Goal: Navigation & Orientation: Find specific page/section

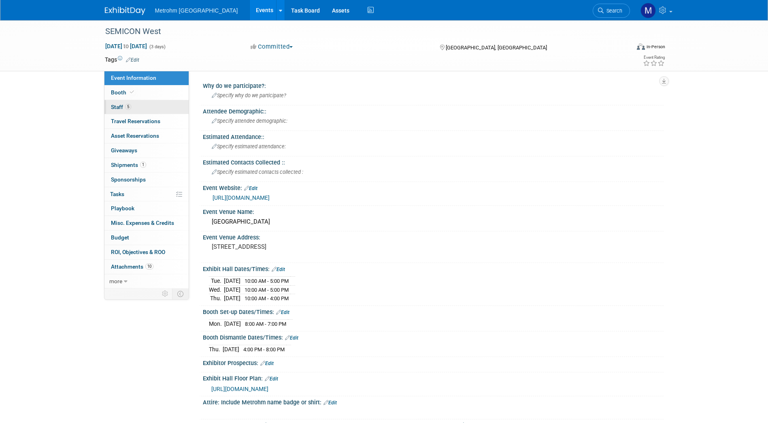
click at [152, 109] on link "5 Staff 5" at bounding box center [146, 107] width 84 height 14
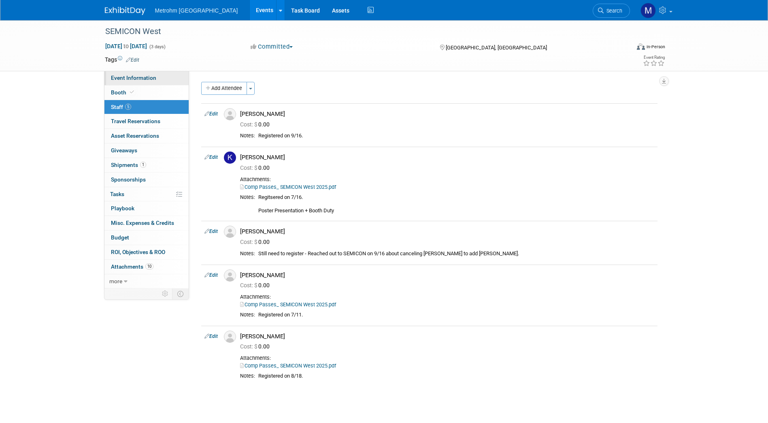
click at [151, 76] on span "Event Information" at bounding box center [133, 77] width 45 height 6
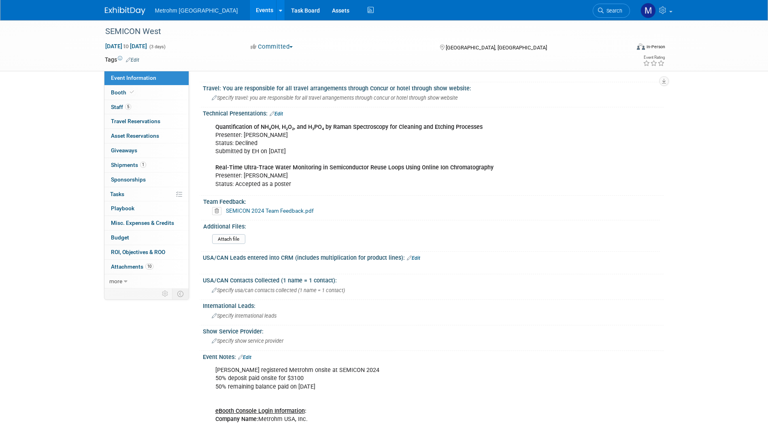
scroll to position [336, 0]
click at [153, 165] on link "1 Shipments 1" at bounding box center [146, 165] width 84 height 14
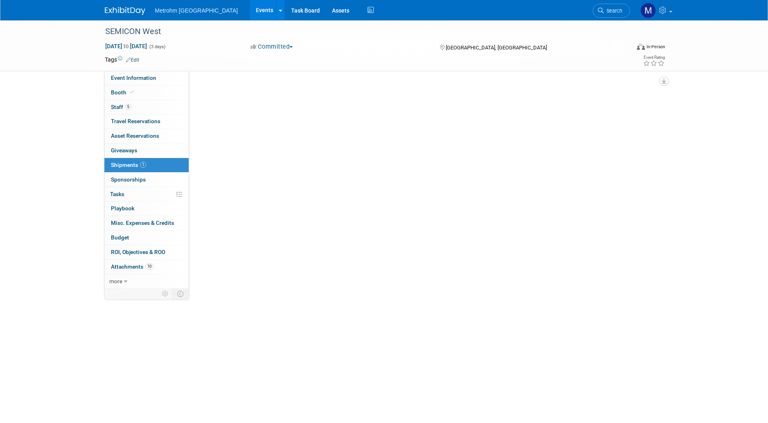
scroll to position [0, 0]
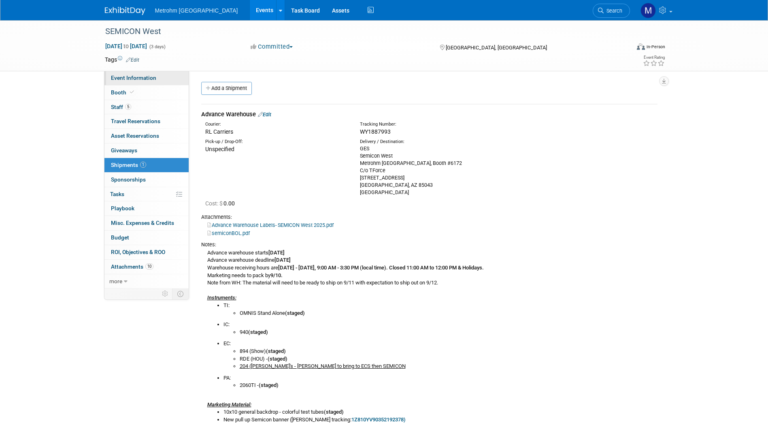
click at [166, 73] on link "Event Information" at bounding box center [146, 78] width 84 height 14
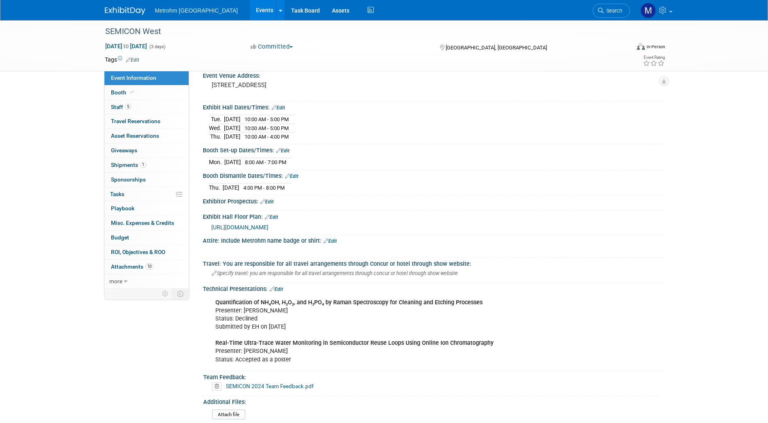
scroll to position [174, 0]
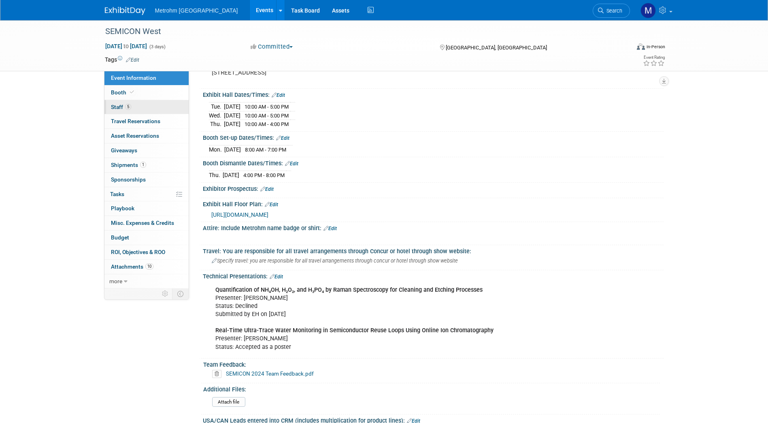
click at [176, 106] on link "5 Staff 5" at bounding box center [146, 107] width 84 height 14
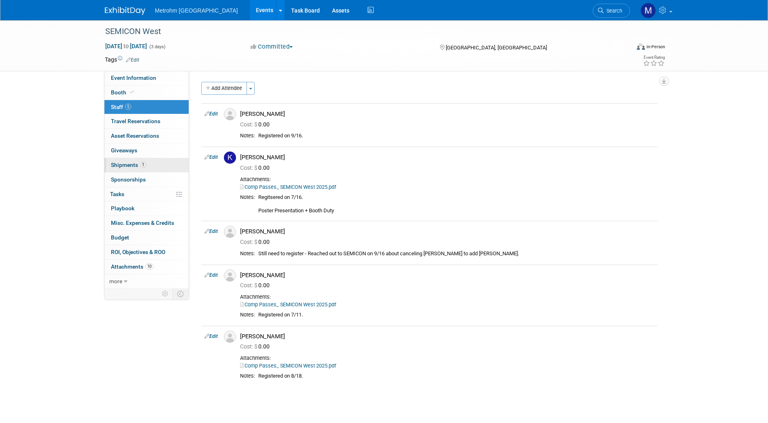
click at [159, 168] on link "1 Shipments 1" at bounding box center [146, 165] width 84 height 14
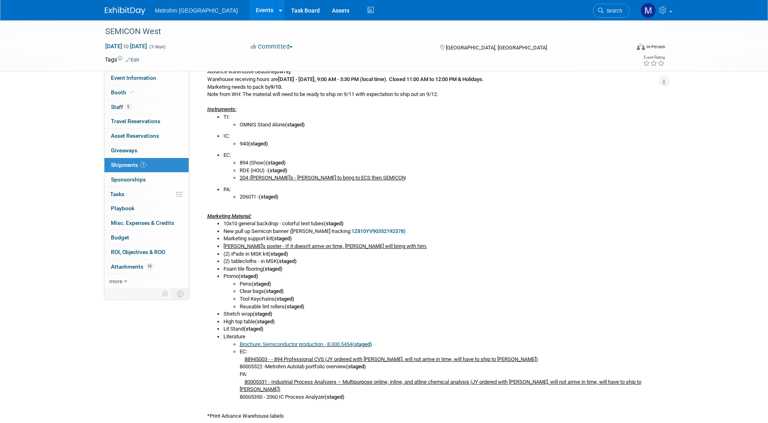
scroll to position [190, 0]
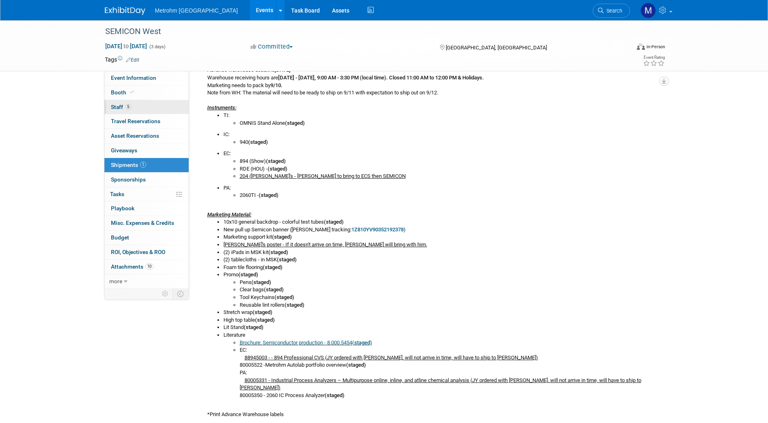
click at [147, 113] on link "5 Staff 5" at bounding box center [146, 107] width 84 height 14
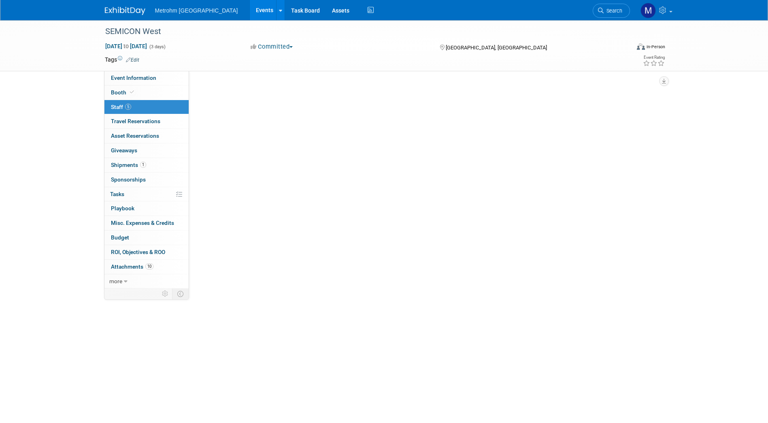
scroll to position [0, 0]
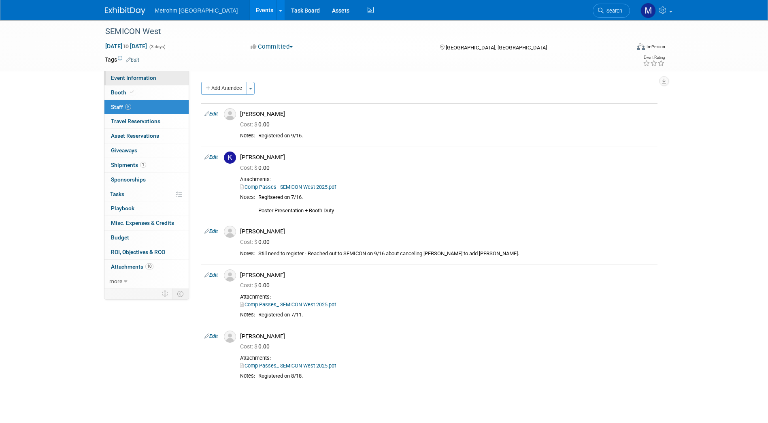
click at [147, 83] on link "Event Information" at bounding box center [146, 78] width 84 height 14
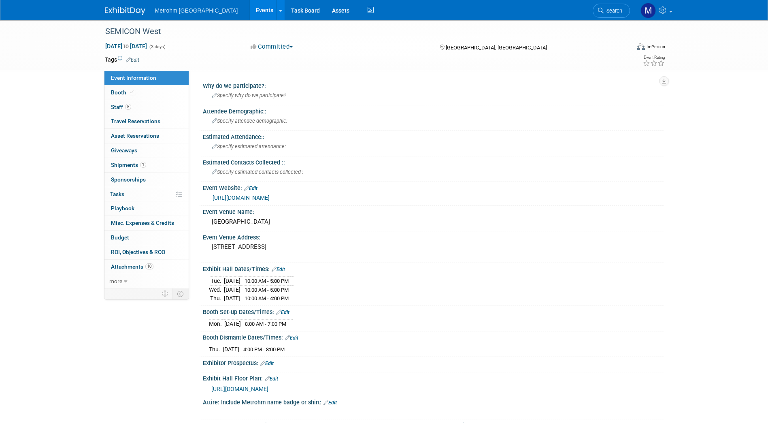
click at [34, 44] on div "SEMICON West Oct 7, 2025 to Oct 9, 2025 (3 days) Oct 7, 2025 to Oct 9, 2025 Com…" at bounding box center [384, 45] width 768 height 51
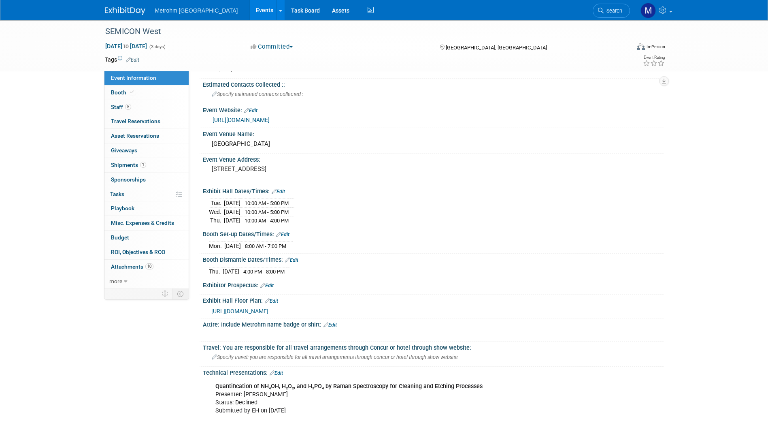
scroll to position [83, 0]
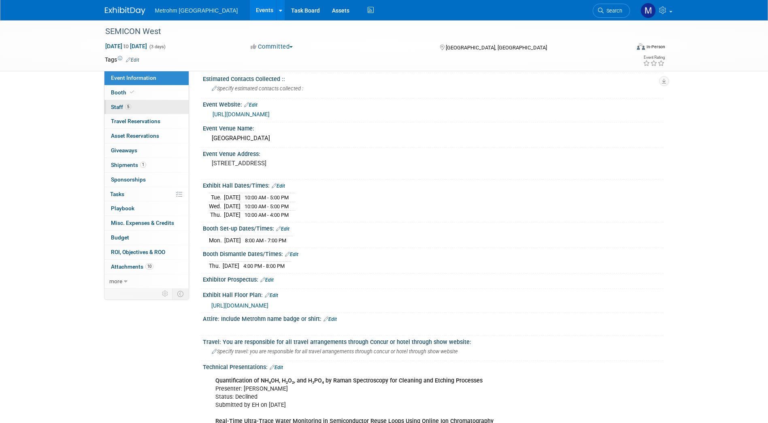
click at [137, 107] on link "5 Staff 5" at bounding box center [146, 107] width 84 height 14
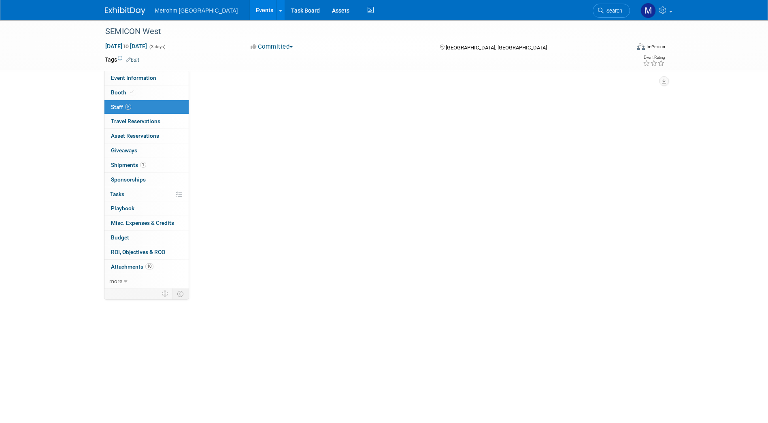
scroll to position [0, 0]
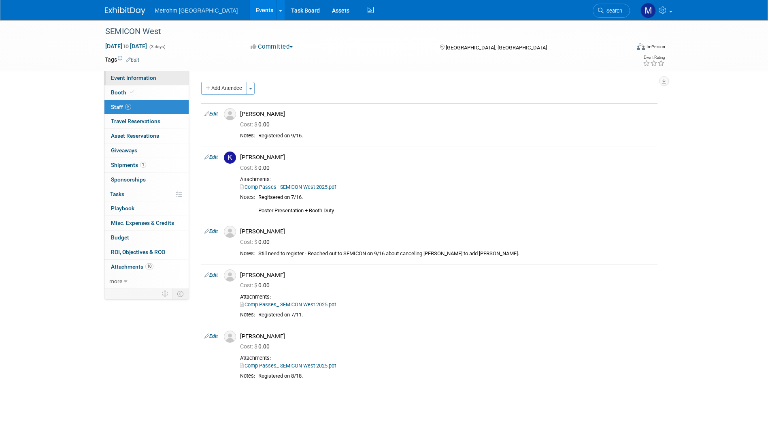
click at [148, 83] on link "Event Information" at bounding box center [146, 78] width 84 height 14
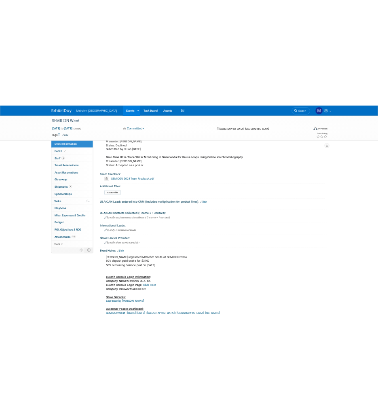
scroll to position [495, 0]
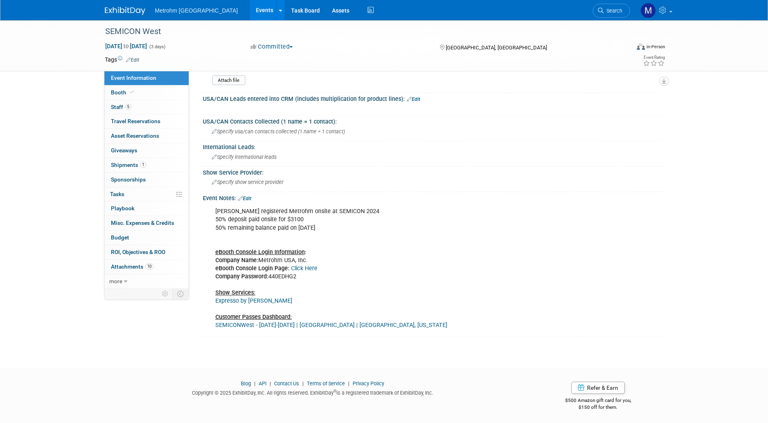
click at [299, 265] on link "Click Here" at bounding box center [304, 268] width 26 height 7
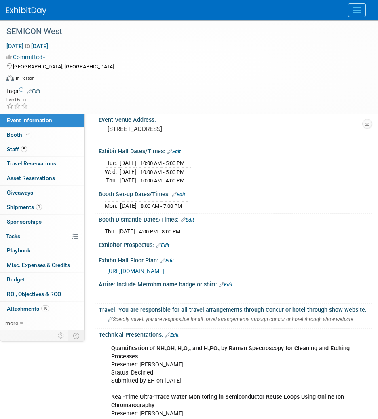
scroll to position [159, 0]
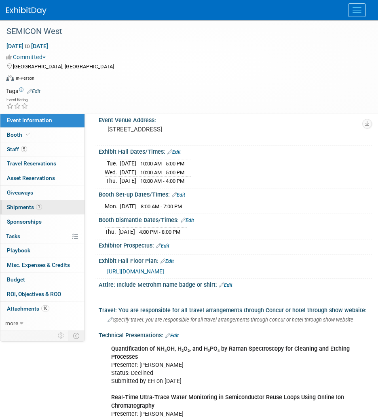
click at [30, 211] on link "1 Shipments 1" at bounding box center [42, 207] width 84 height 14
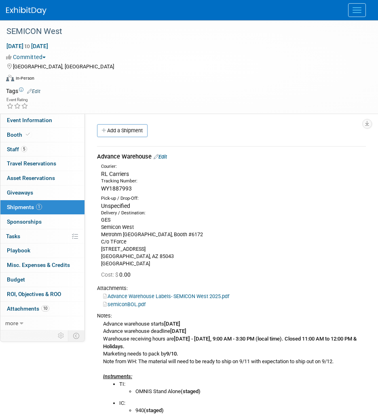
scroll to position [136, 0]
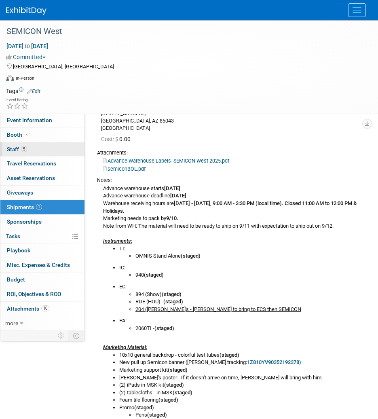
click at [48, 151] on link "5 Staff 5" at bounding box center [42, 149] width 84 height 14
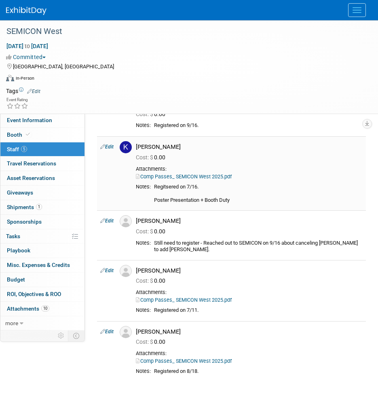
scroll to position [80, 0]
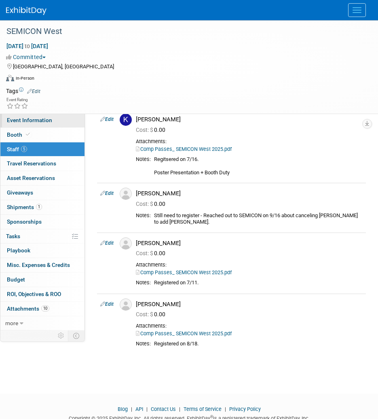
click at [43, 122] on span "Event Information" at bounding box center [29, 120] width 45 height 6
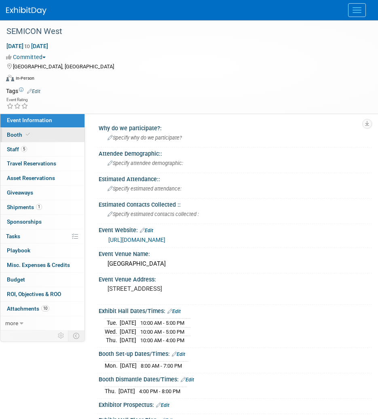
click at [58, 139] on link "Booth" at bounding box center [42, 135] width 84 height 14
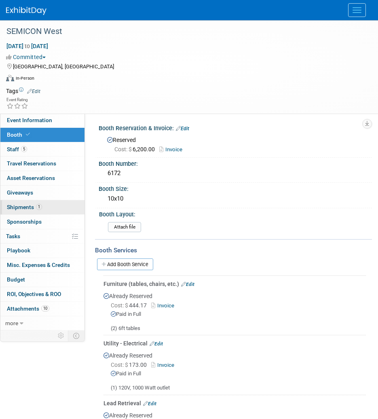
click at [55, 208] on link "1 Shipments 1" at bounding box center [42, 207] width 84 height 14
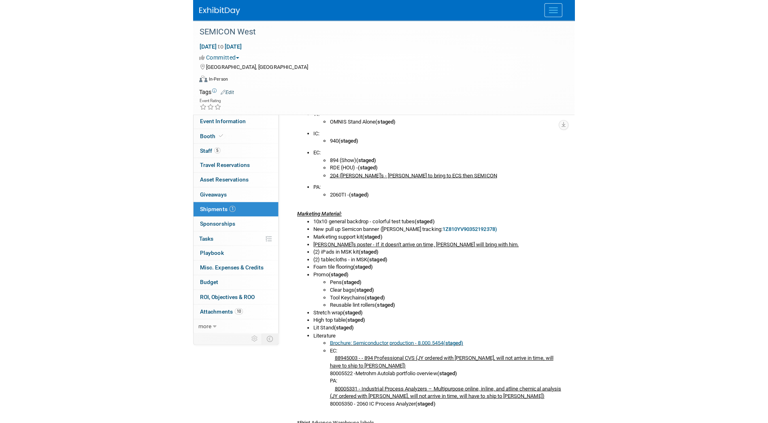
scroll to position [272, 0]
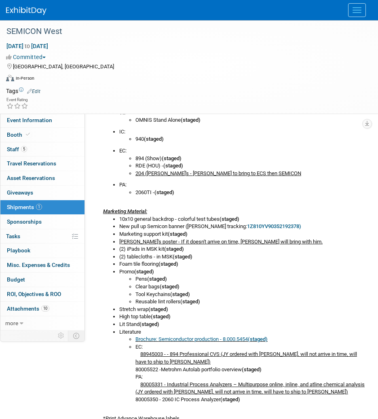
click at [174, 340] on link "Brochure: Semiconductor production - 8.000.5454 (staged)" at bounding box center [202, 339] width 132 height 6
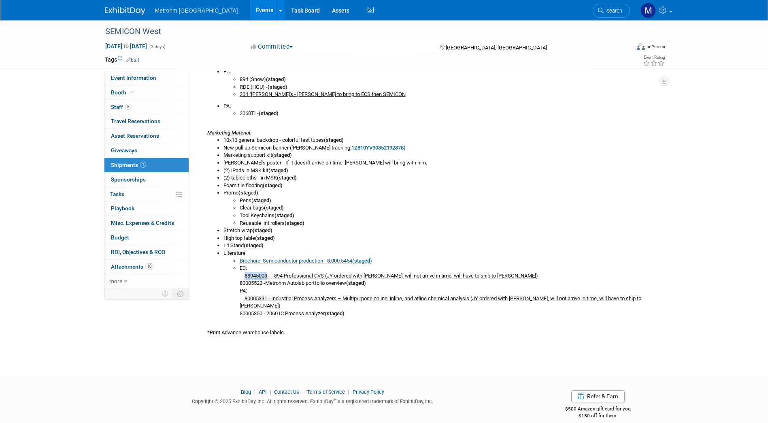
drag, startPoint x: 245, startPoint y: 274, endPoint x: 268, endPoint y: 274, distance: 23.1
click at [268, 274] on u "88945003 - - 894 Professional CVS (JY ordered with M. Dickinson, will not arriv…" at bounding box center [390, 275] width 293 height 6
copy u "88945003"
drag, startPoint x: 267, startPoint y: 283, endPoint x: 244, endPoint y: 285, distance: 23.6
click at [244, 285] on li "EC: 88945003 - - 894 Professional CVS (JY ordered with M. Dickinson, will not a…" at bounding box center [449, 290] width 418 height 53
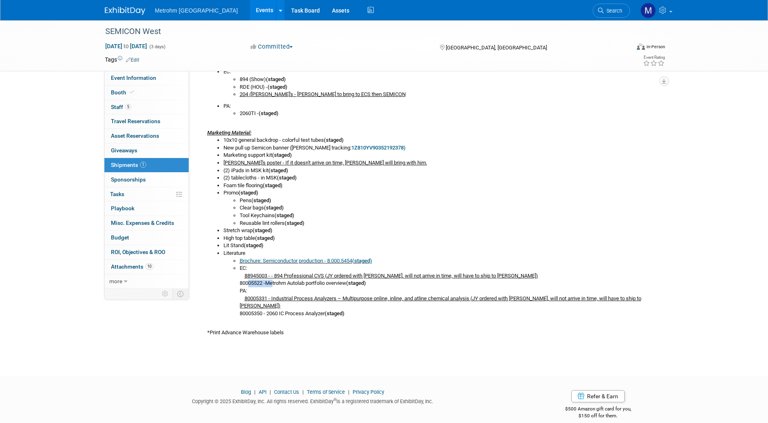
copy li "80005522"
drag, startPoint x: 268, startPoint y: 299, endPoint x: 237, endPoint y: 298, distance: 30.4
click at [237, 298] on ul "Brochure: Semiconductor production - 8.000.5454 (staged) EC: 88945003 - - 894 P…" at bounding box center [440, 287] width 434 height 60
drag, startPoint x: 244, startPoint y: 296, endPoint x: 267, endPoint y: 298, distance: 23.1
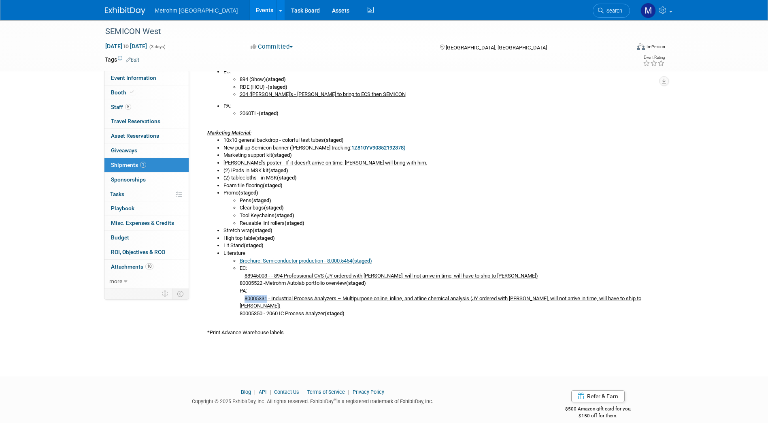
click at [267, 298] on li "EC: 88945003 - - 894 Professional CVS (JY ordered with M. Dickinson, will not a…" at bounding box center [449, 290] width 418 height 53
copy u "80005331"
drag, startPoint x: 269, startPoint y: 315, endPoint x: 246, endPoint y: 315, distance: 23.1
click at [246, 315] on li "EC: 88945003 - - 894 Professional CVS (JY ordered with M. Dickinson, will not a…" at bounding box center [449, 290] width 418 height 53
copy li "80005350"
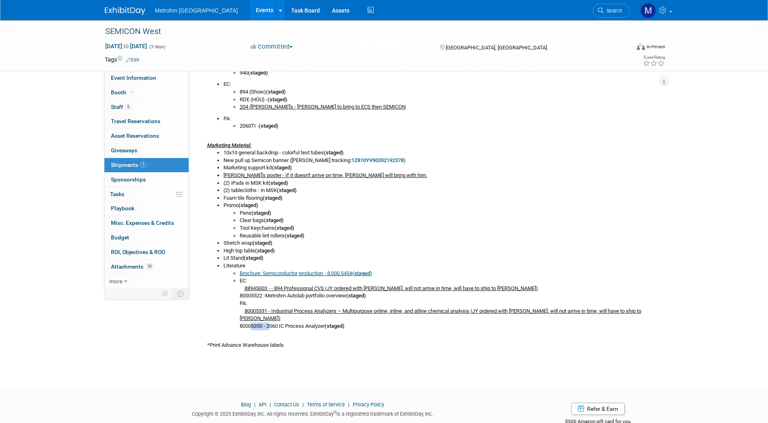
scroll to position [265, 0]
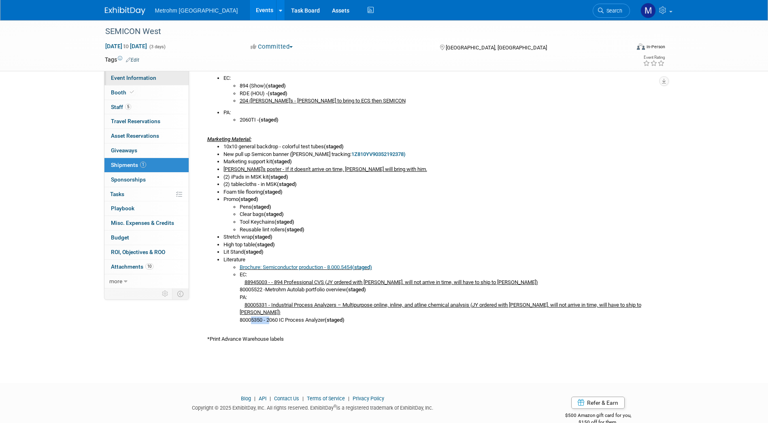
click at [151, 82] on link "Event Information" at bounding box center [146, 78] width 84 height 14
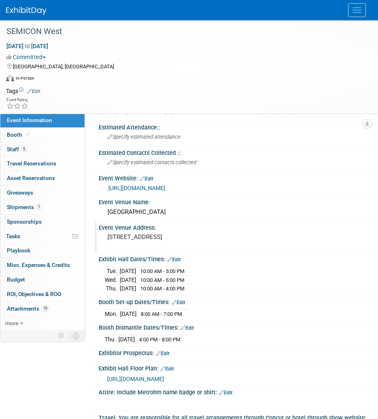
scroll to position [53, 0]
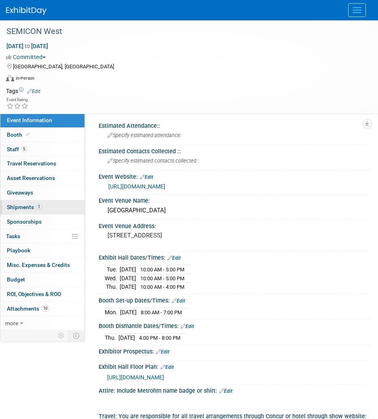
click at [58, 210] on link "1 Shipments 1" at bounding box center [42, 207] width 84 height 14
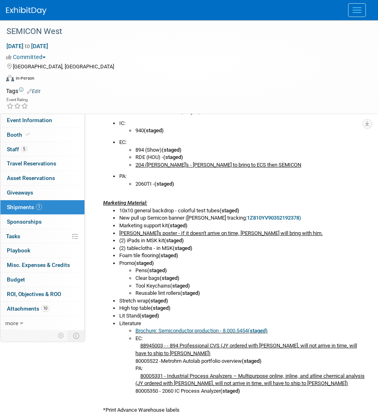
scroll to position [281, 0]
click at [46, 153] on link "5 Staff 5" at bounding box center [42, 149] width 84 height 14
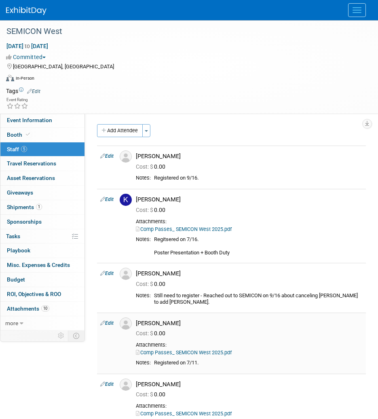
drag, startPoint x: 179, startPoint y: 325, endPoint x: 151, endPoint y: 325, distance: 28.3
click at [151, 325] on div "Rene Sharifrazi" at bounding box center [249, 324] width 227 height 8
copy div "Sharifrazi"
drag, startPoint x: 150, startPoint y: 325, endPoint x: 138, endPoint y: 325, distance: 11.7
click at [138, 325] on div "Rene Sharifrazi" at bounding box center [249, 324] width 227 height 8
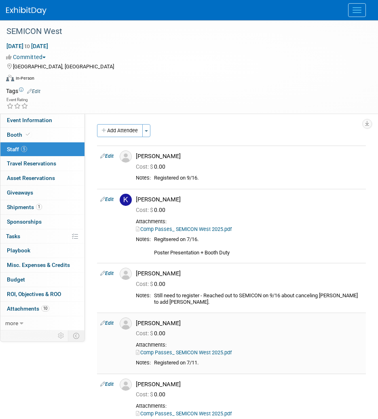
copy div "Rene"
click at [46, 125] on link "Event Information" at bounding box center [42, 120] width 84 height 14
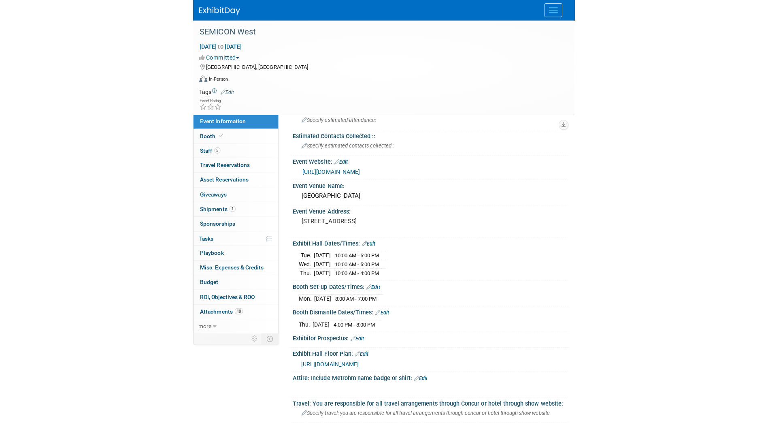
scroll to position [70, 0]
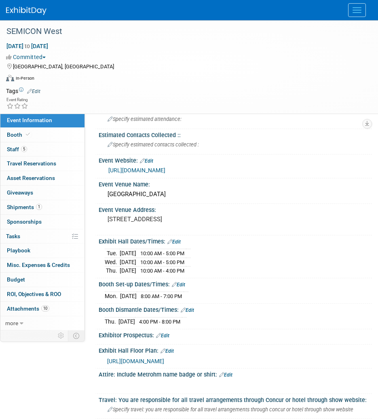
click at [166, 174] on link "https://www.semiconwest.org/about/welcome" at bounding box center [136, 170] width 57 height 6
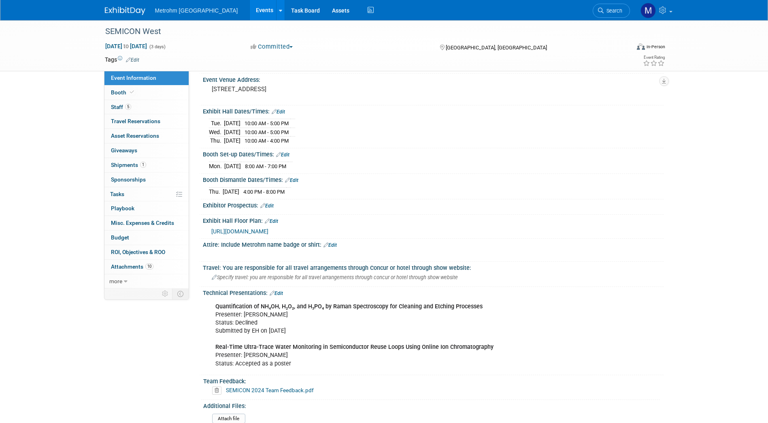
scroll to position [176, 0]
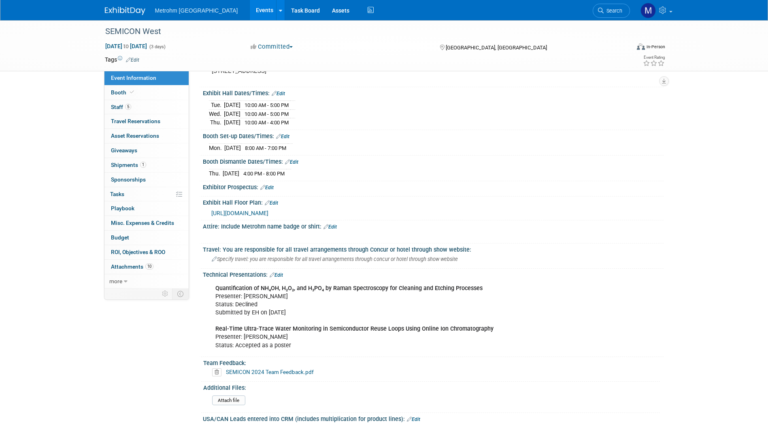
click at [276, 273] on link "Edit" at bounding box center [276, 275] width 13 height 6
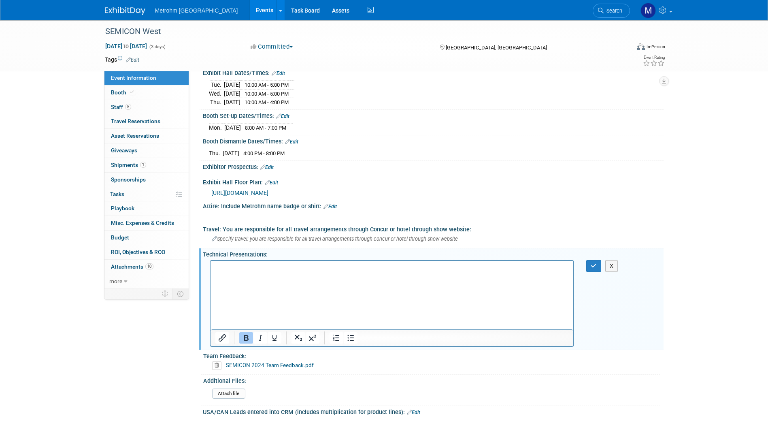
scroll to position [196, 0]
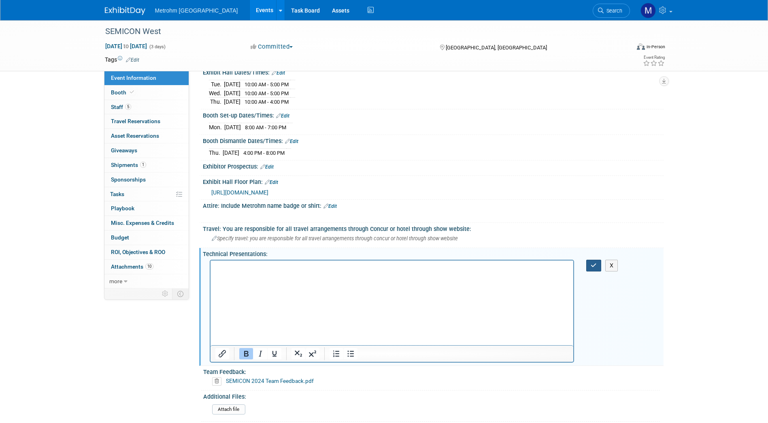
click at [591, 266] on icon "button" at bounding box center [594, 265] width 6 height 6
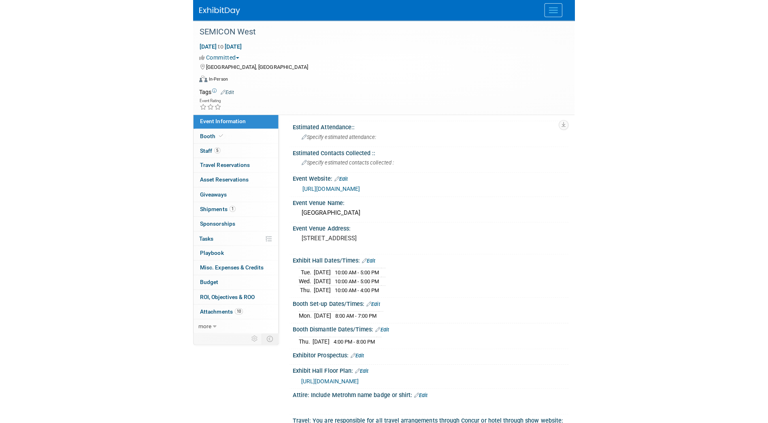
scroll to position [0, 0]
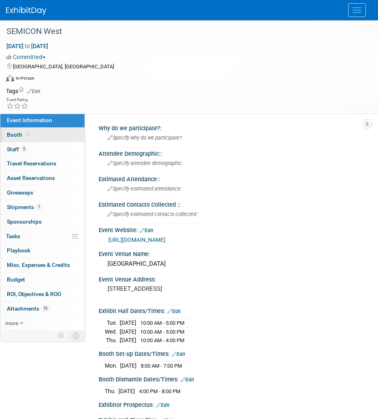
click at [26, 137] on icon at bounding box center [28, 134] width 4 height 4
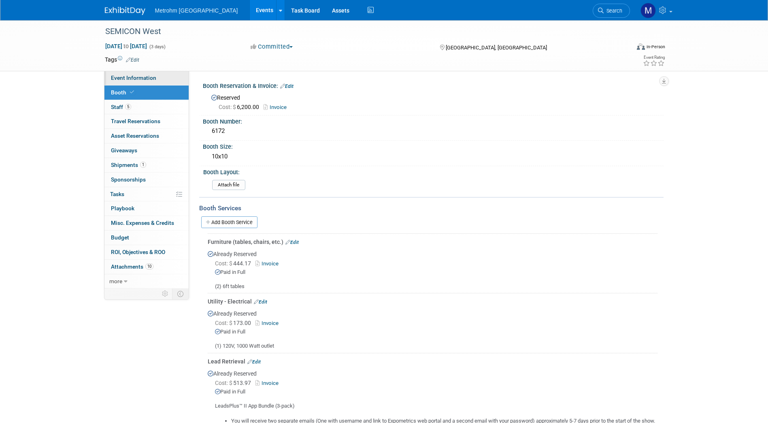
click at [138, 72] on link "Event Information" at bounding box center [146, 78] width 84 height 14
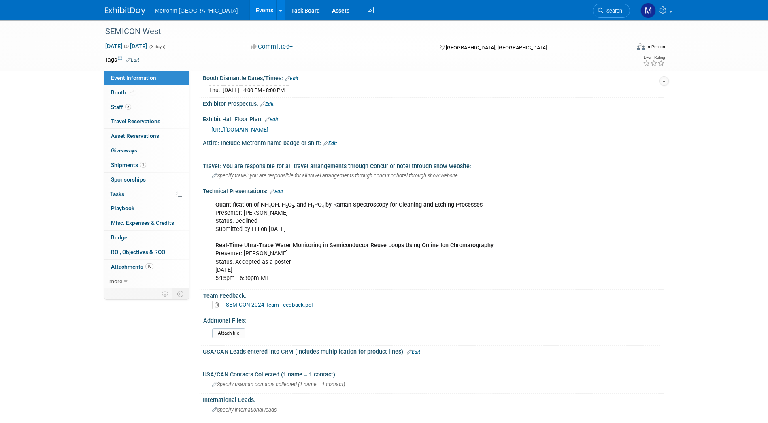
scroll to position [259, 0]
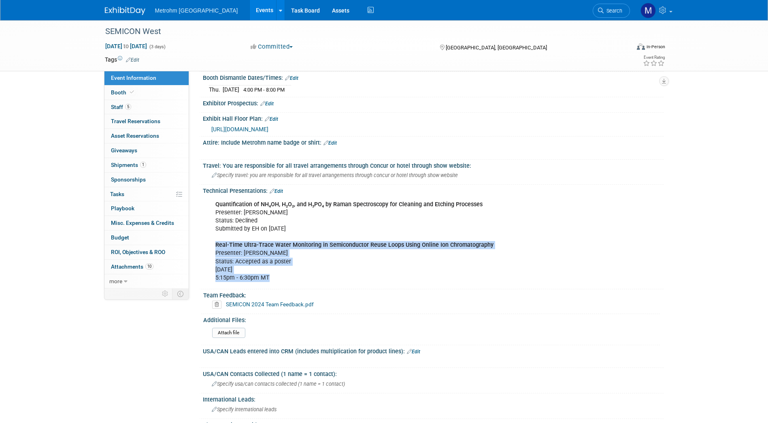
drag, startPoint x: 217, startPoint y: 243, endPoint x: 269, endPoint y: 276, distance: 61.4
click at [269, 276] on div "Quantification of NH₄OH, H₂O₂, and H₃PO₄ by Raman Spectroscopy for Cleaning and…" at bounding box center [392, 240] width 365 height 89
copy div "Real-Time Ultra-Trace Water Monitoring in Semiconductor Reuse Loops Using Onlin…"
drag, startPoint x: 128, startPoint y: 11, endPoint x: 121, endPoint y: 7, distance: 8.3
click at [154, 96] on link "Booth" at bounding box center [146, 92] width 84 height 14
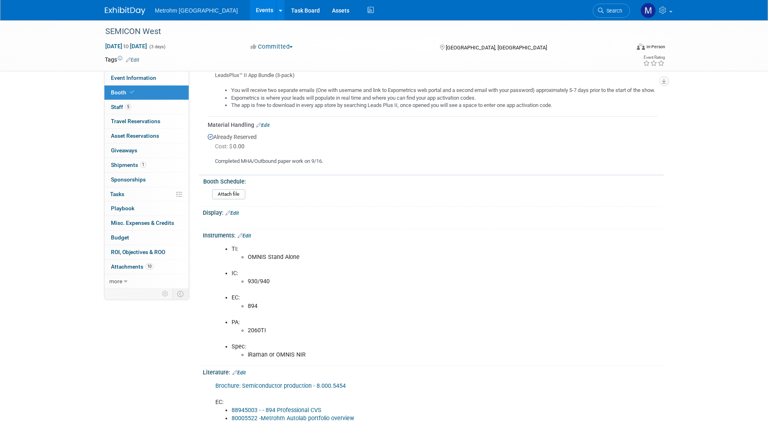
scroll to position [557, 0]
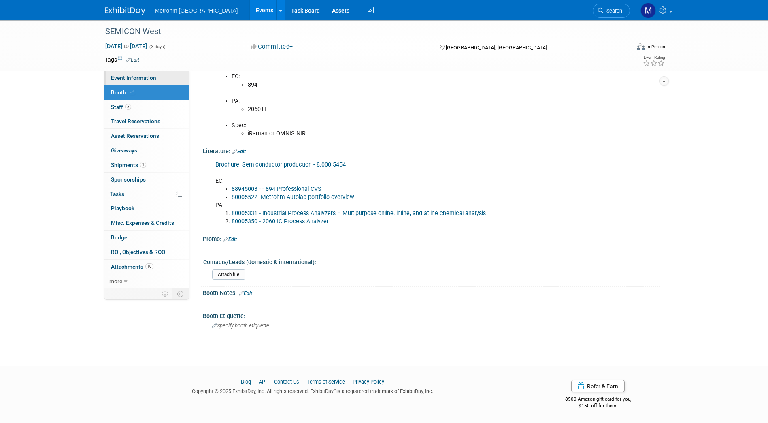
click at [164, 81] on link "Event Information" at bounding box center [146, 78] width 84 height 14
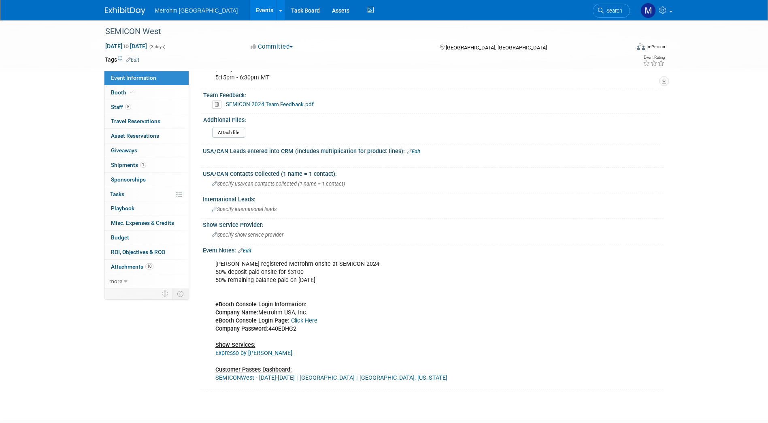
scroll to position [512, 0]
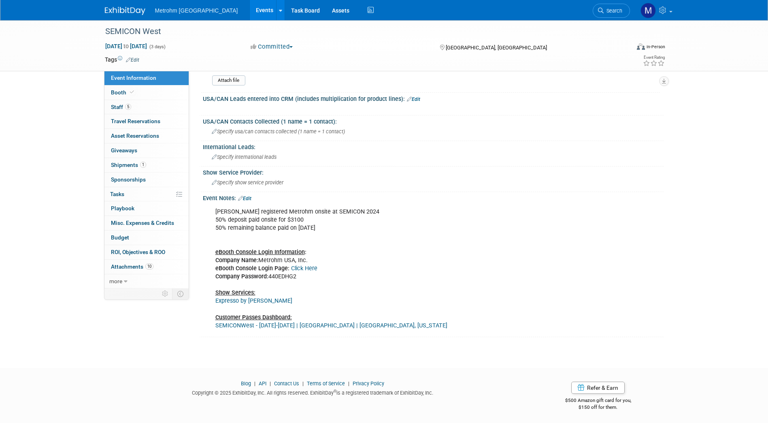
click at [270, 325] on link "SEMICONWest - October 7-9, 2025 | Phoenix Convention Center | Phoenix, Arizona" at bounding box center [331, 325] width 232 height 7
click at [123, 17] on div "Metrohm USA Events Add Event Bulk Upload Events Shareable Event Boards Recently…" at bounding box center [384, 10] width 559 height 20
click at [119, 11] on img at bounding box center [125, 11] width 40 height 8
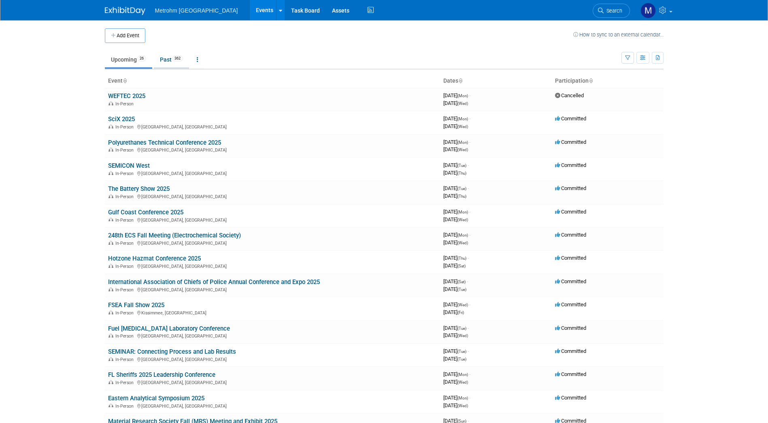
click at [169, 61] on link "Past 362" at bounding box center [171, 59] width 35 height 15
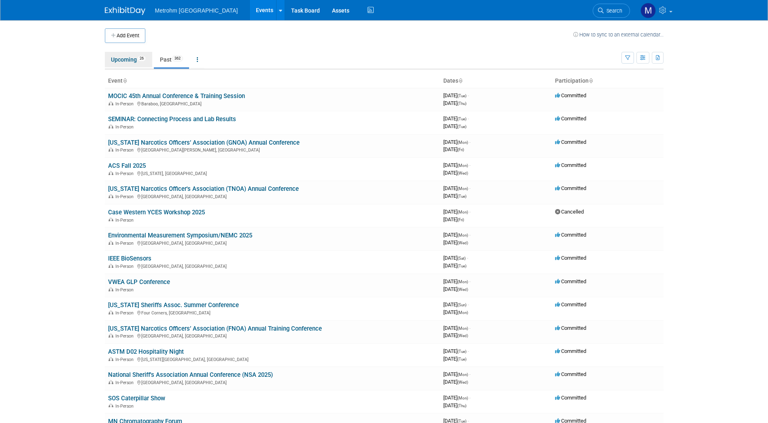
click at [131, 64] on link "Upcoming 26" at bounding box center [128, 59] width 47 height 15
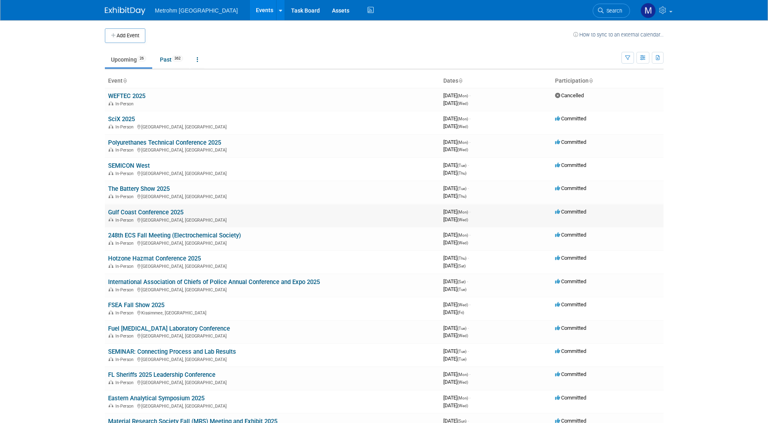
click at [142, 209] on link "Gulf Coast Conference 2025" at bounding box center [145, 211] width 75 height 7
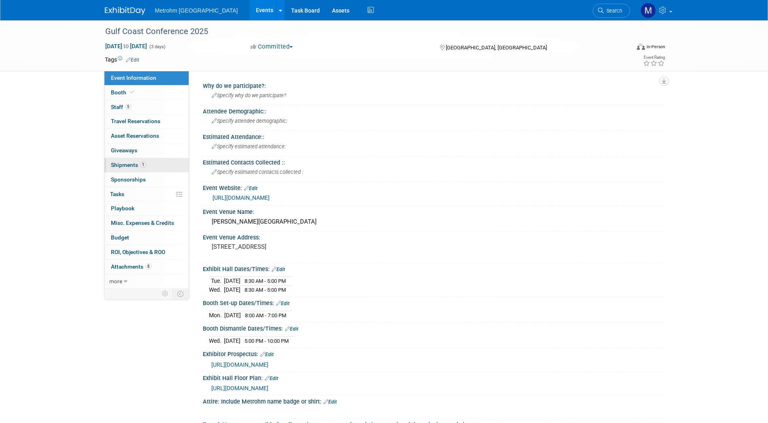
click at [148, 163] on link "1 Shipments 1" at bounding box center [146, 165] width 84 height 14
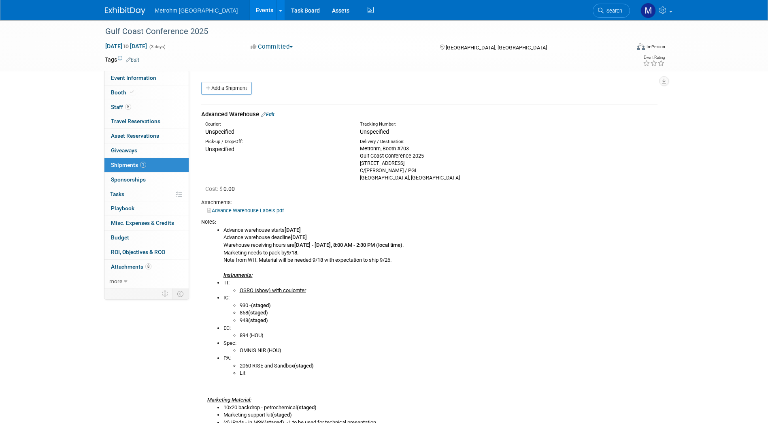
click at [270, 113] on link "Edit" at bounding box center [267, 114] width 13 height 6
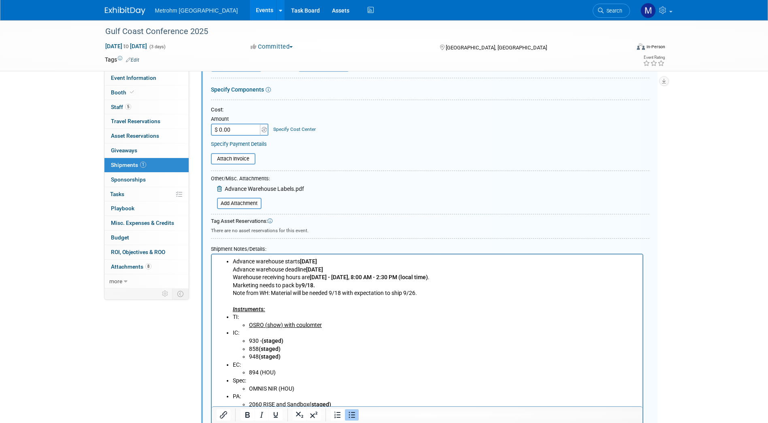
scroll to position [166, 0]
click at [327, 312] on li "TI: OSRO (show) with coulomter" at bounding box center [434, 318] width 405 height 16
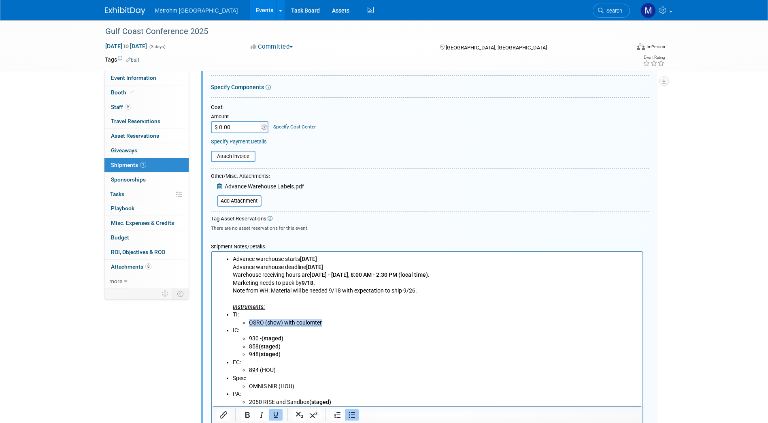
drag, startPoint x: 323, startPoint y: 322, endPoint x: 250, endPoint y: 320, distance: 73.3
click at [250, 320] on li "OSRO (show) with coulomter" at bounding box center [443, 323] width 389 height 8
click at [324, 326] on li "IC: 930 - (staged) 858 (staged) 948 (staged)" at bounding box center [434, 342] width 405 height 32
drag, startPoint x: 283, startPoint y: 338, endPoint x: 262, endPoint y: 337, distance: 20.3
click at [262, 337] on b "(staged)" at bounding box center [272, 338] width 22 height 6
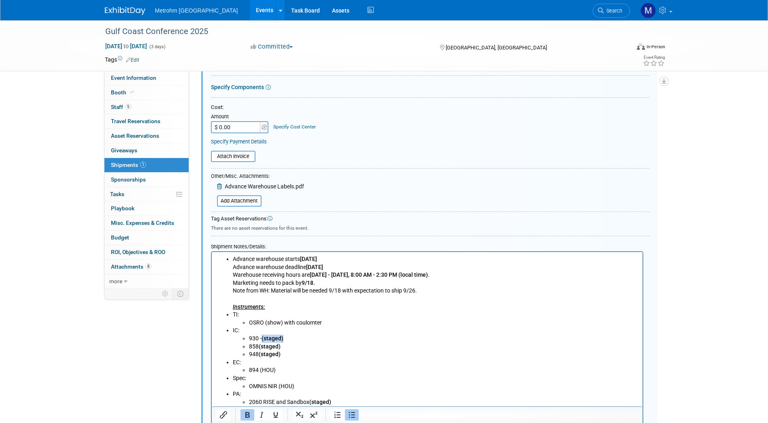
copy b "(staged)"
click at [323, 323] on li "OSRO (show) with coulomter" at bounding box center [443, 323] width 389 height 8
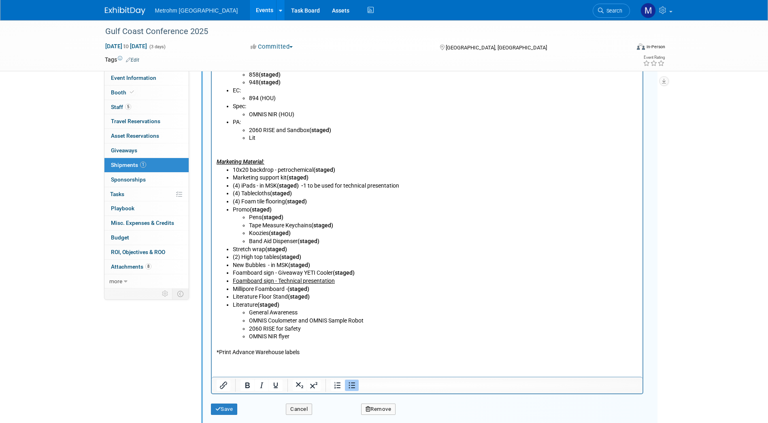
scroll to position [438, 0]
click at [233, 406] on button "Save" at bounding box center [224, 408] width 27 height 11
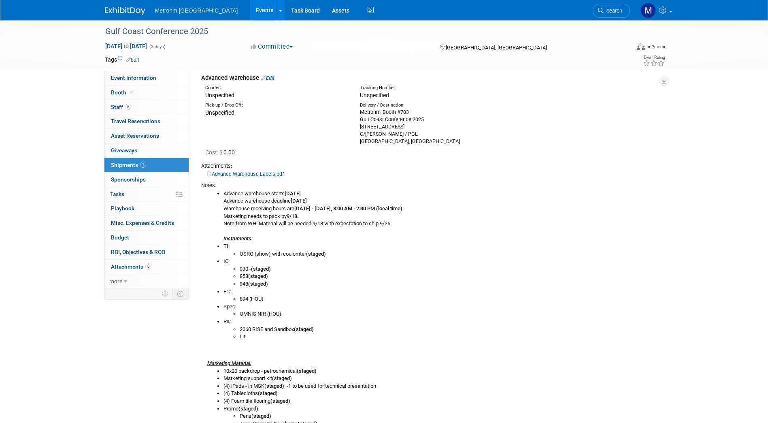
scroll to position [36, 0]
drag, startPoint x: 419, startPoint y: 144, endPoint x: 356, endPoint y: 114, distance: 70.1
click at [356, 114] on div "Delivery / Destination: Metrohm, Booth #703 Gulf Coast Conference 2025 960 Plea…" at bounding box center [431, 123] width 155 height 43
copy div "Metrohm, Booth #703 Gulf Coast Conference 2025 960 Pleasantville Dr C/O Freeman…"
click at [151, 92] on link "Booth" at bounding box center [146, 92] width 84 height 14
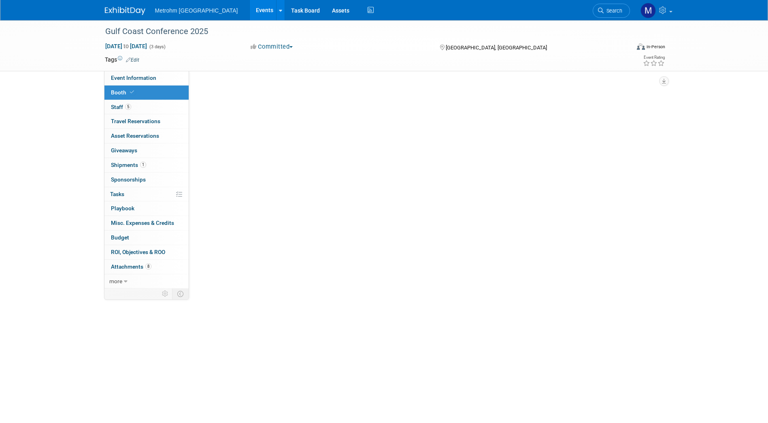
scroll to position [0, 0]
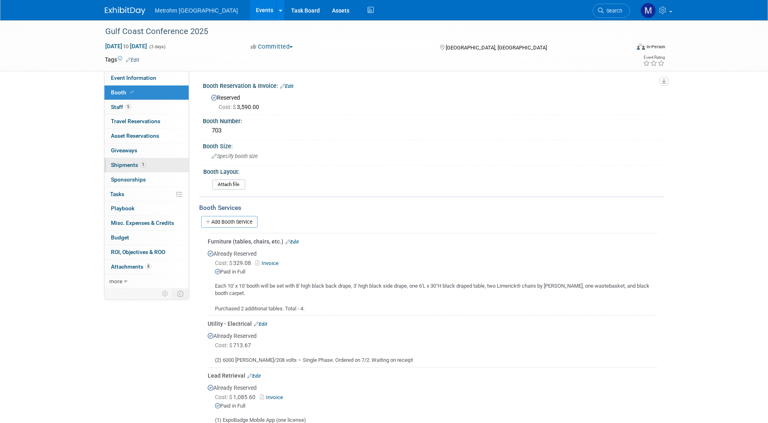
click at [140, 171] on link "1 Shipments 1" at bounding box center [146, 165] width 84 height 14
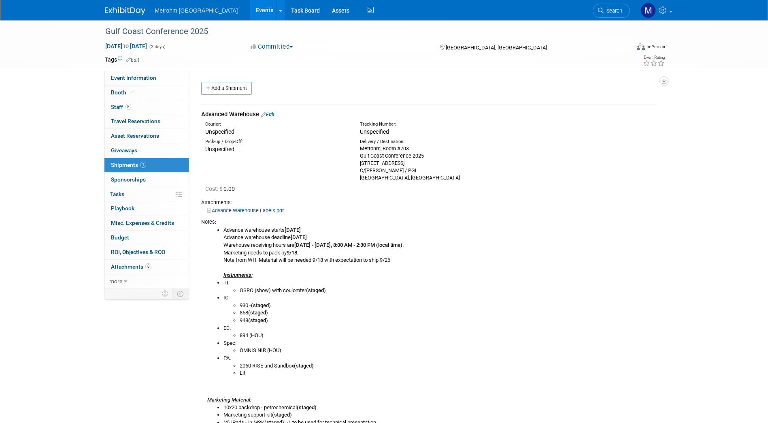
click at [727, 192] on div "Gulf Coast Conference 2025 Oct 13, 2025 to Oct 15, 2025 (3 days) Oct 13, 2025 t…" at bounding box center [384, 316] width 768 height 593
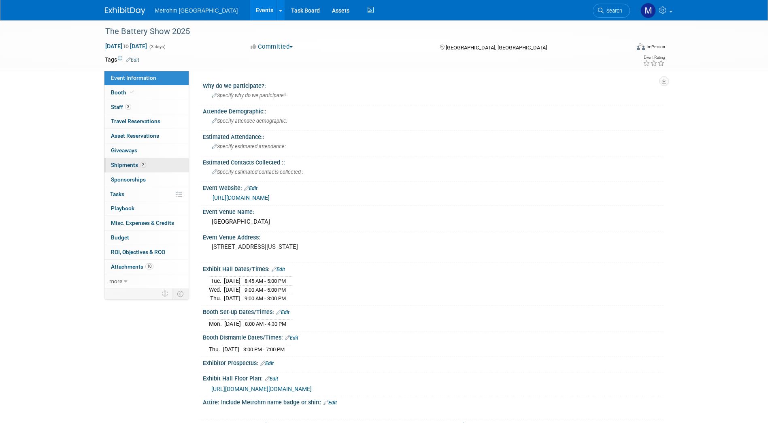
click at [142, 160] on link "2 Shipments 2" at bounding box center [146, 165] width 84 height 14
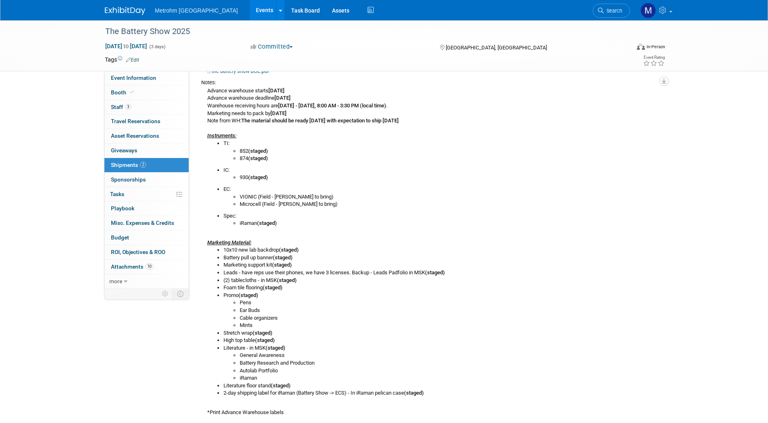
scroll to position [148, 0]
click at [163, 105] on link "3 Staff 3" at bounding box center [146, 107] width 84 height 14
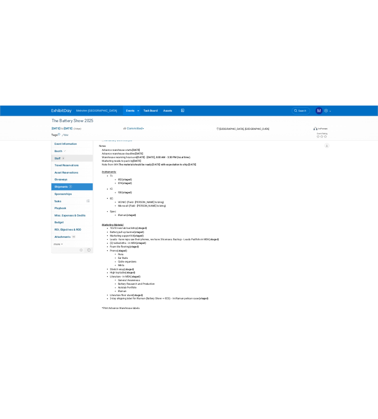
scroll to position [0, 0]
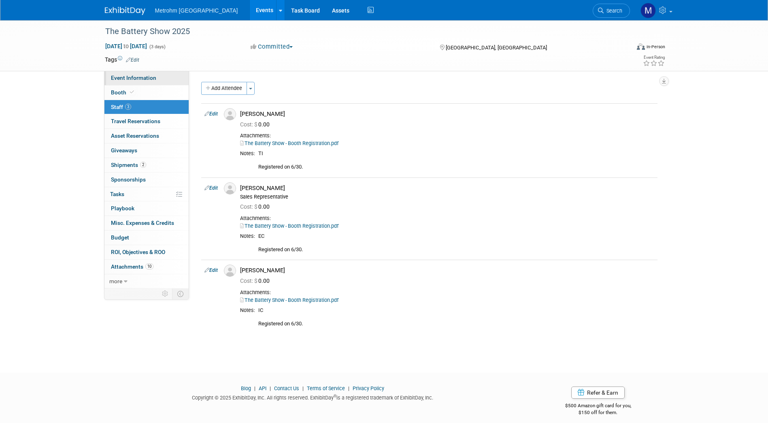
click at [162, 81] on link "Event Information" at bounding box center [146, 78] width 84 height 14
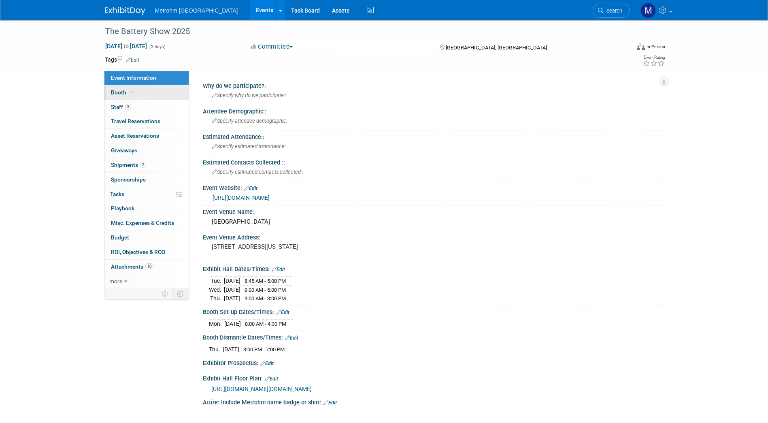
click at [161, 99] on link "Booth" at bounding box center [146, 92] width 84 height 14
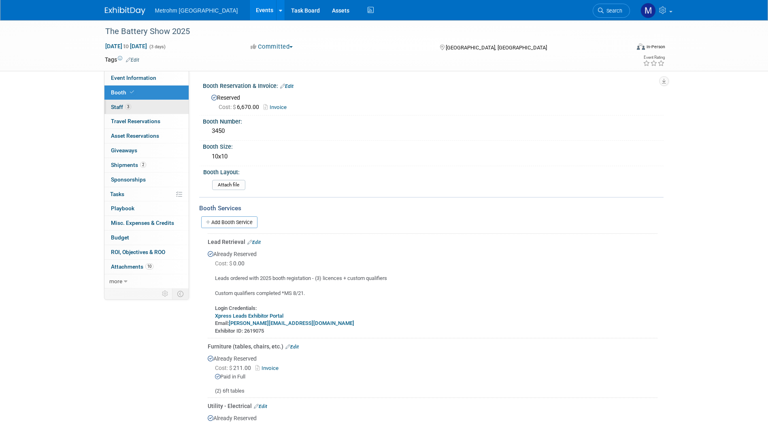
click at [159, 108] on link "3 Staff 3" at bounding box center [146, 107] width 84 height 14
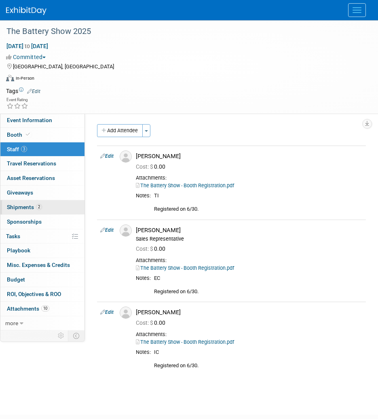
click at [42, 200] on link "2 Shipments 2" at bounding box center [42, 207] width 84 height 14
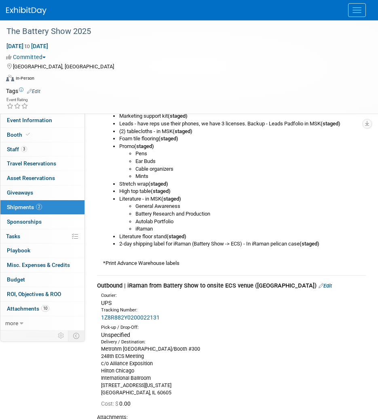
scroll to position [368, 0]
click at [261, 223] on li "Autolab Portfolio" at bounding box center [251, 222] width 231 height 8
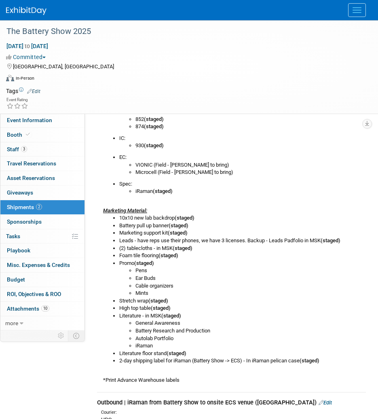
scroll to position [251, 0]
click at [49, 126] on link "Event Information" at bounding box center [42, 120] width 84 height 14
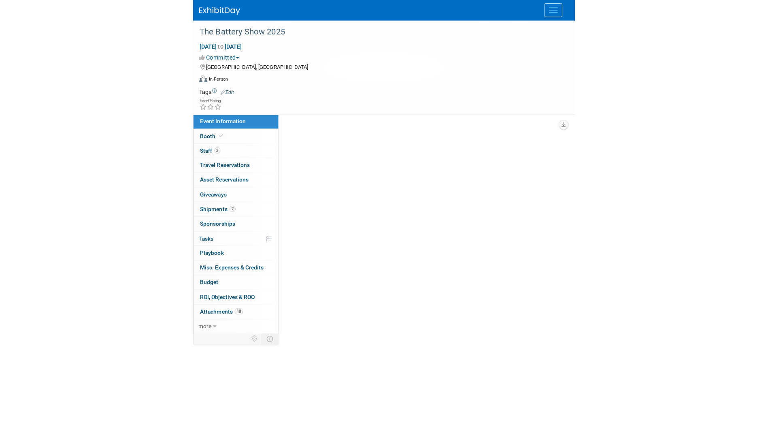
scroll to position [0, 0]
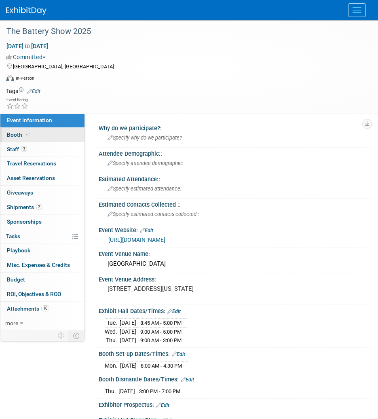
click at [42, 140] on link "Booth" at bounding box center [42, 135] width 84 height 14
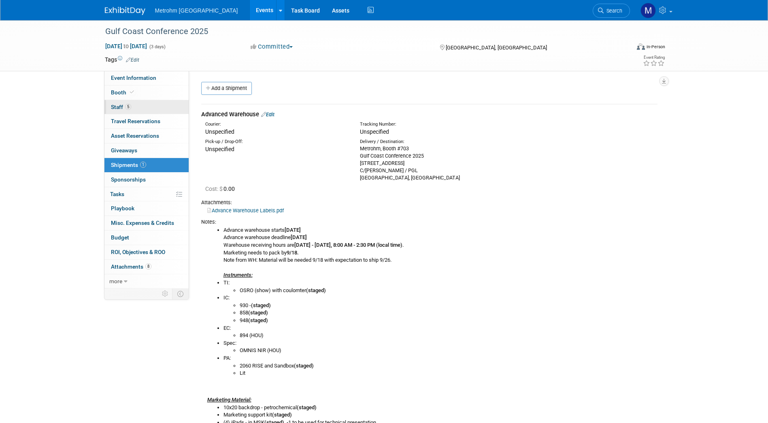
click at [156, 108] on link "5 Staff 5" at bounding box center [146, 107] width 84 height 14
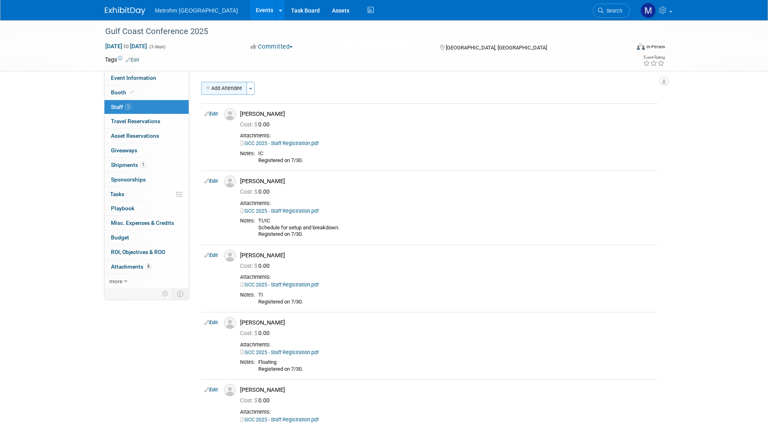
click at [225, 84] on button "Add Attendee" at bounding box center [224, 88] width 46 height 13
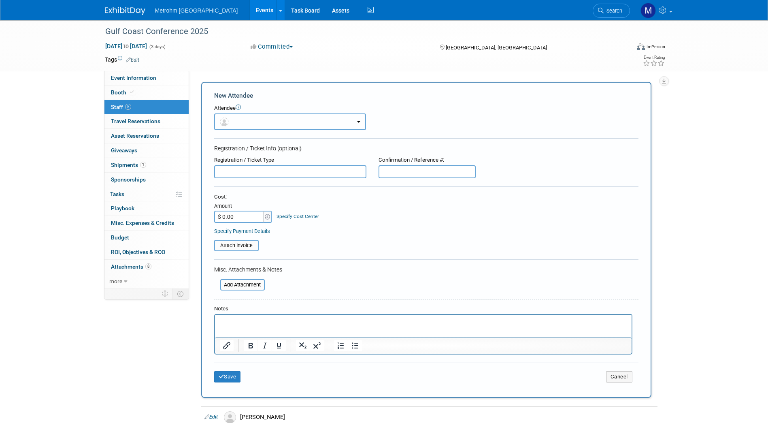
click at [259, 118] on button "button" at bounding box center [290, 121] width 152 height 17
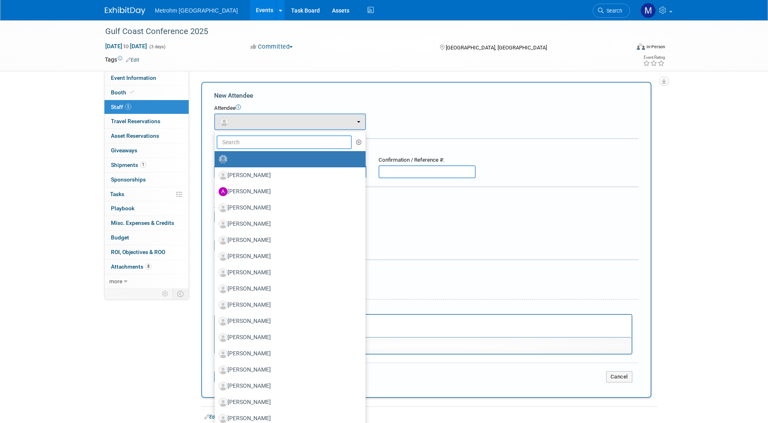
click at [255, 145] on input "text" at bounding box center [285, 142] width 136 height 14
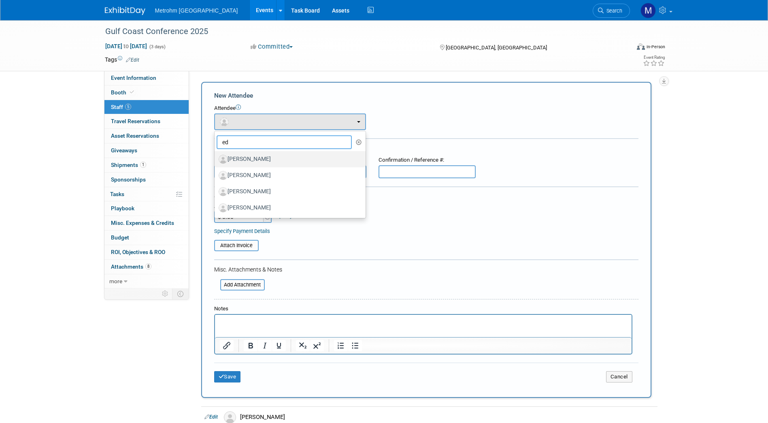
type input "ed"
click at [253, 155] on label "Eduardo Simoes" at bounding box center [288, 159] width 139 height 13
click at [216, 155] on input "Eduardo Simoes" at bounding box center [212, 157] width 5 height 5
select select "827a5b91-834f-4901-b388-5ad3c5e42597"
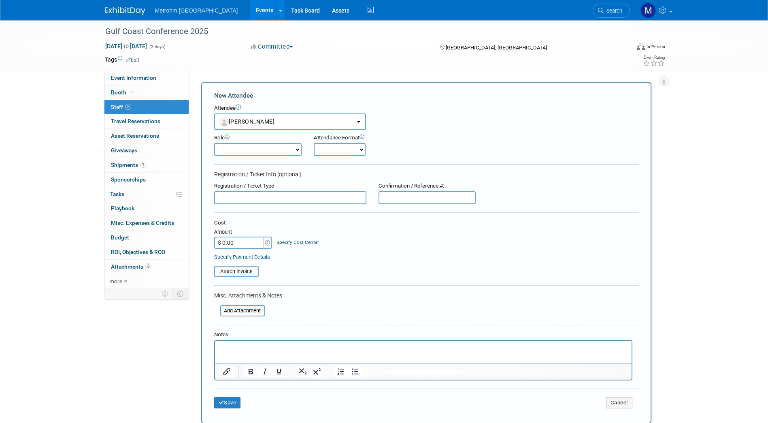
click at [240, 348] on p "Rich Text Area. Press ALT-0 for help." at bounding box center [422, 348] width 407 height 8
click at [230, 401] on button "Save" at bounding box center [227, 402] width 27 height 11
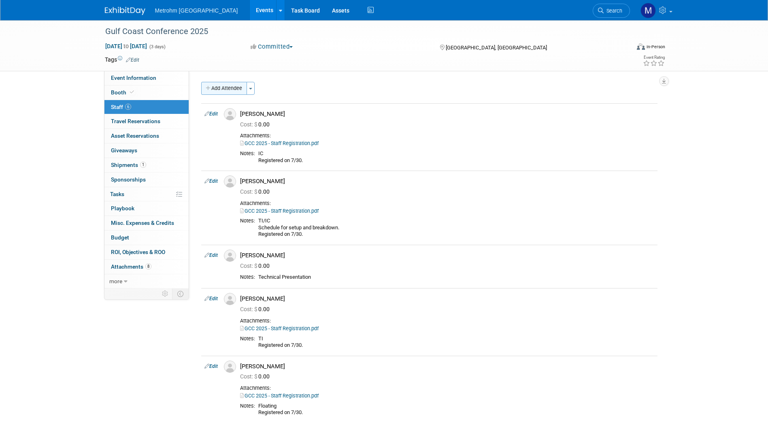
click at [223, 91] on button "Add Attendee" at bounding box center [224, 88] width 46 height 13
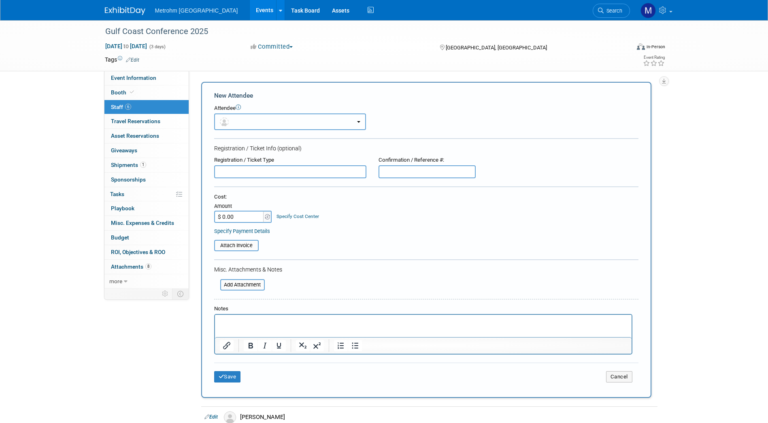
click at [302, 119] on button "button" at bounding box center [290, 121] width 152 height 17
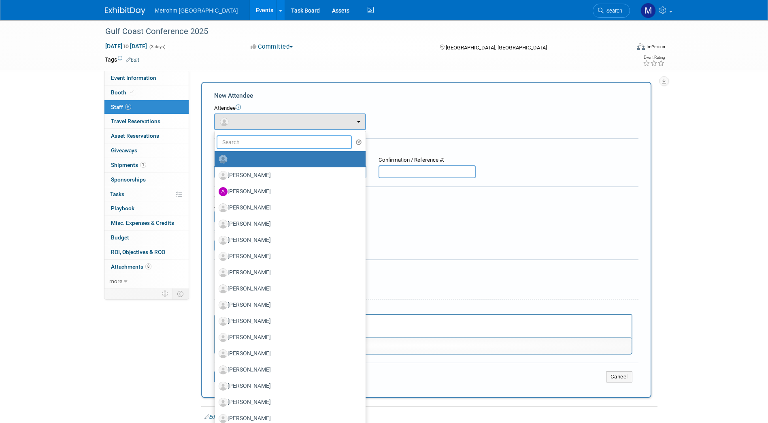
click at [246, 141] on input "text" at bounding box center [285, 142] width 136 height 14
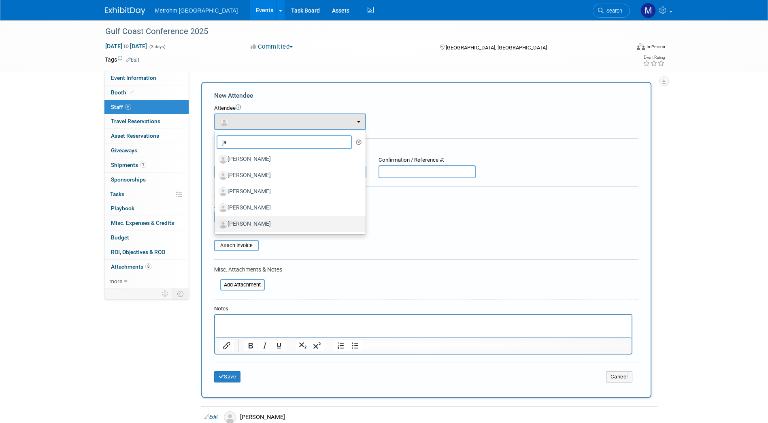
type input "ja"
click at [236, 225] on label "[PERSON_NAME]" at bounding box center [288, 223] width 139 height 13
click at [216, 225] on input "Jay Gandhi" at bounding box center [212, 222] width 5 height 5
select select "2634751a-f178-40d7-afc7-65af3237bc99"
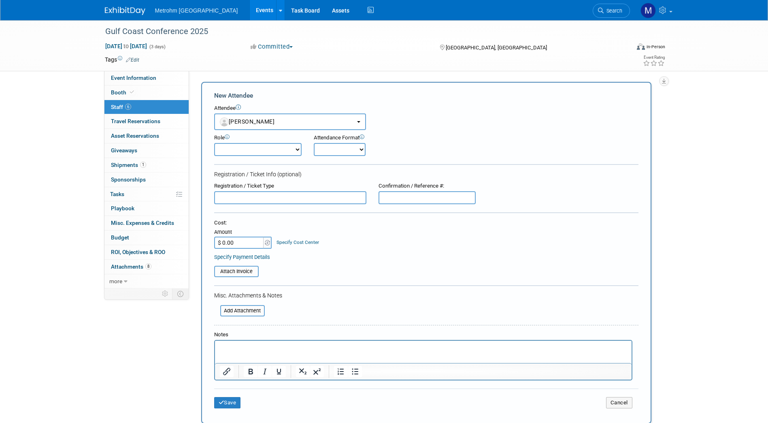
click at [236, 350] on p "Rich Text Area. Press ALT-0 for help." at bounding box center [422, 348] width 407 height 8
click at [230, 402] on button "Save" at bounding box center [227, 402] width 27 height 11
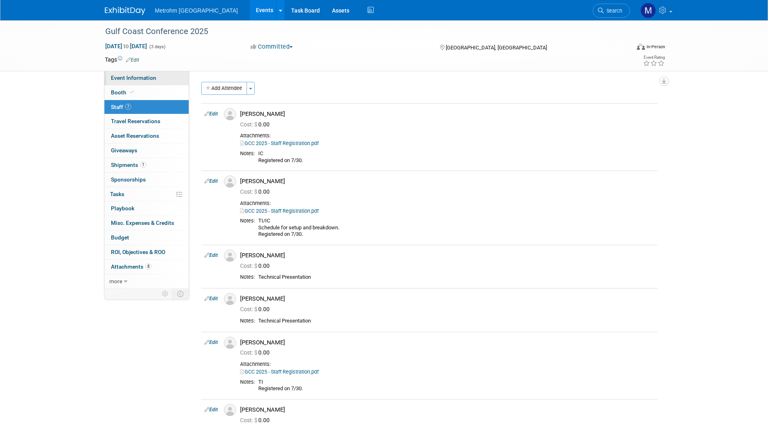
click at [155, 74] on link "Event Information" at bounding box center [146, 78] width 84 height 14
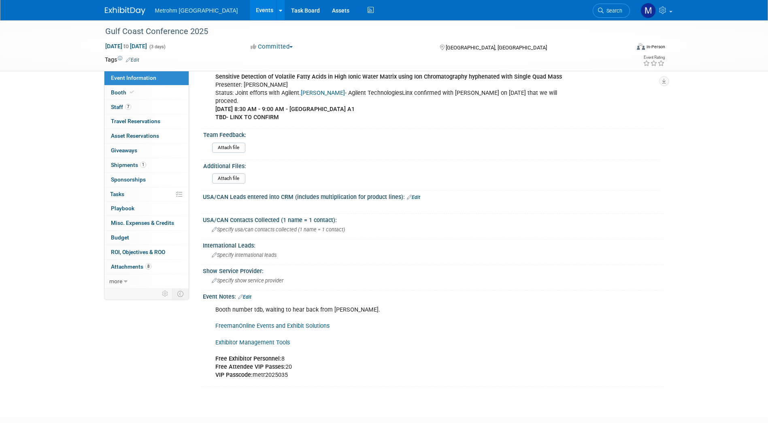
scroll to position [591, 0]
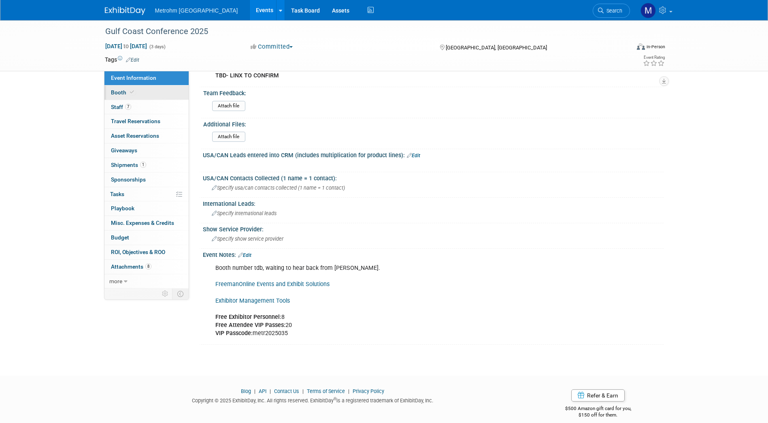
click at [164, 89] on link "Booth" at bounding box center [146, 92] width 84 height 14
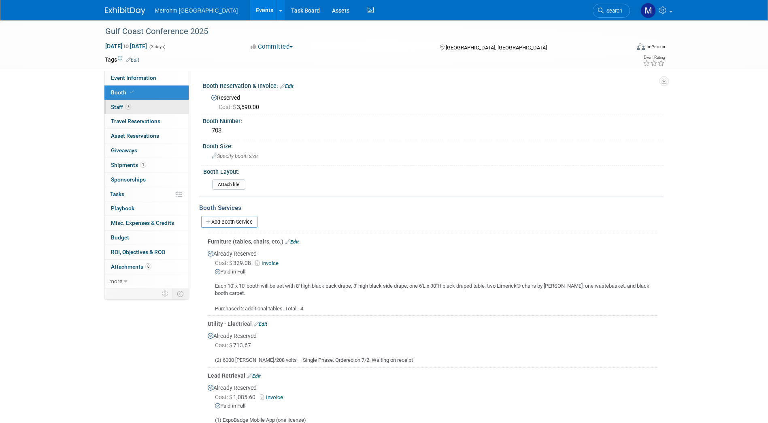
click at [150, 104] on link "7 Staff 7" at bounding box center [146, 107] width 84 height 14
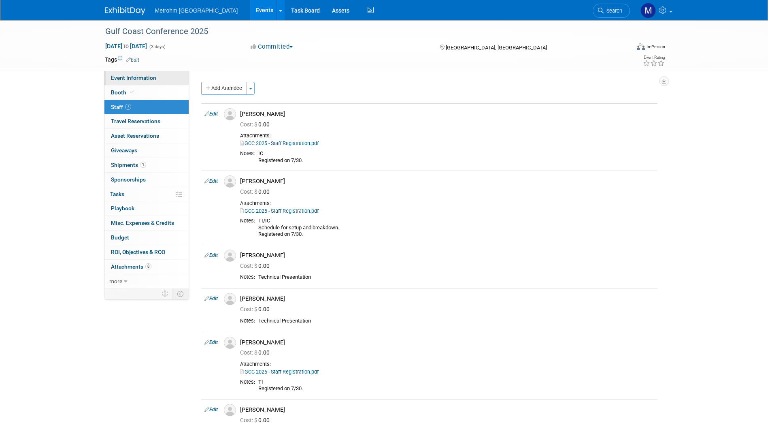
click at [157, 78] on link "Event Information" at bounding box center [146, 78] width 84 height 14
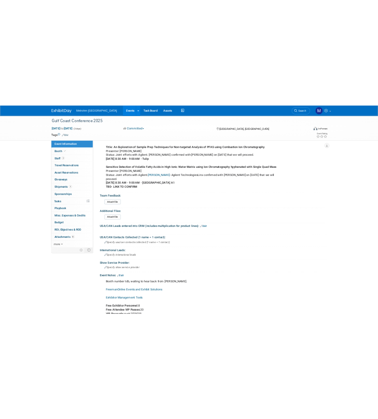
scroll to position [591, 0]
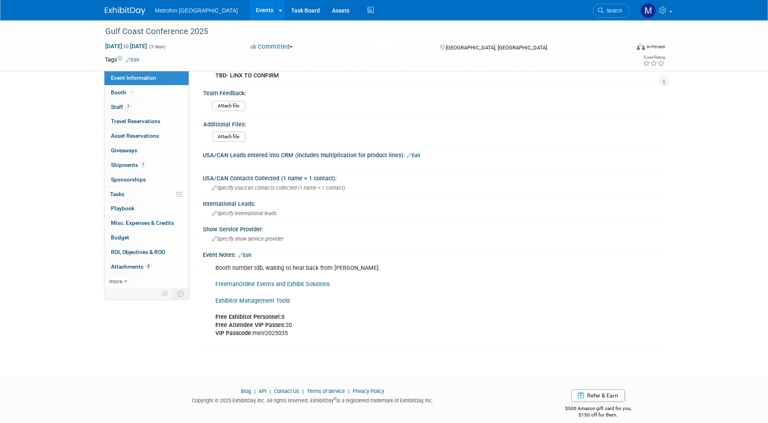
click at [265, 297] on link "Exhibitor Management Tools" at bounding box center [252, 300] width 74 height 7
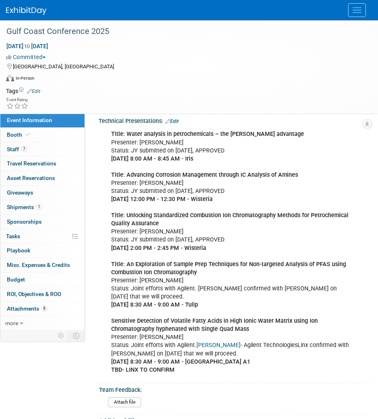
scroll to position [372, 0]
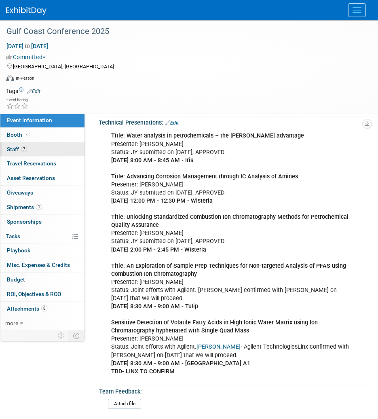
click at [49, 148] on link "7 Staff 7" at bounding box center [42, 149] width 84 height 14
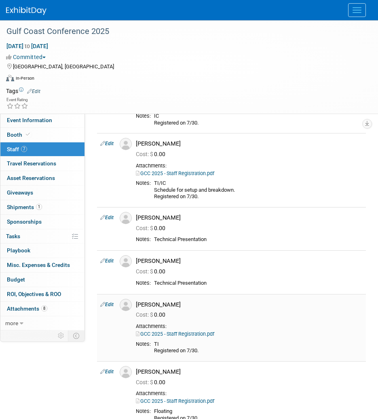
scroll to position [0, 0]
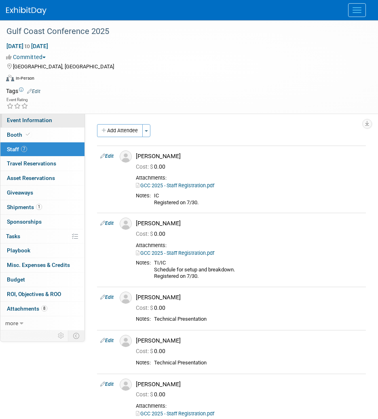
click at [41, 116] on link "Event Information" at bounding box center [42, 120] width 84 height 14
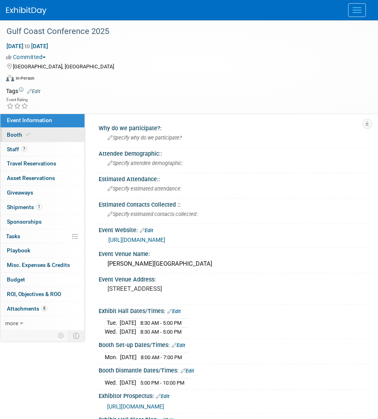
click at [43, 131] on link "Booth" at bounding box center [42, 135] width 84 height 14
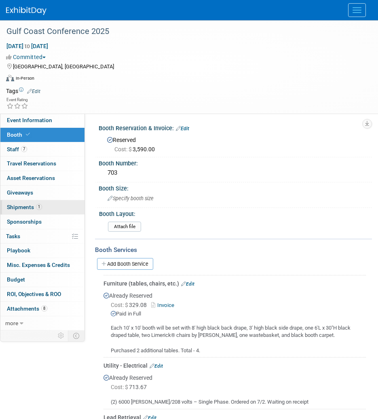
click at [44, 207] on link "1 Shipments 1" at bounding box center [42, 207] width 84 height 14
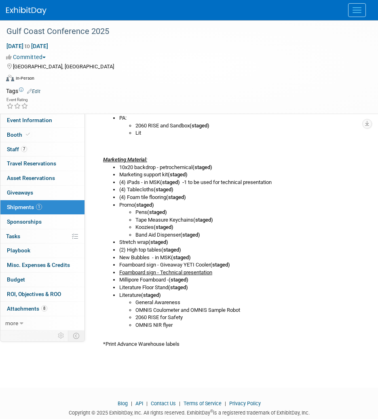
scroll to position [312, 0]
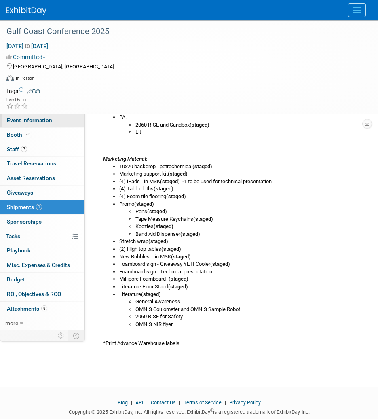
click at [53, 118] on link "Event Information" at bounding box center [42, 120] width 84 height 14
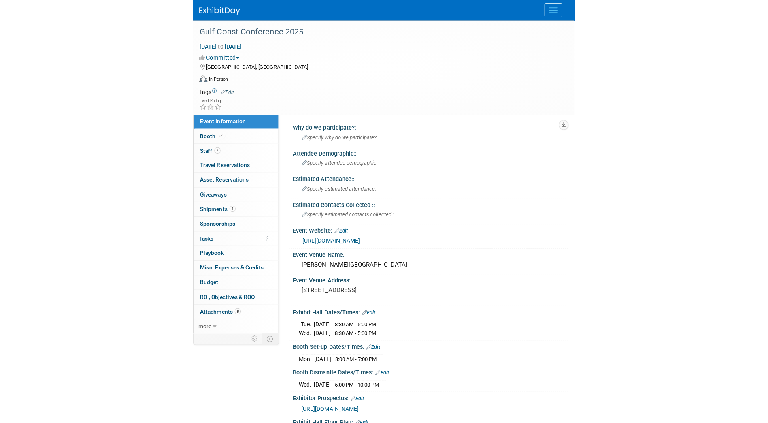
scroll to position [0, 0]
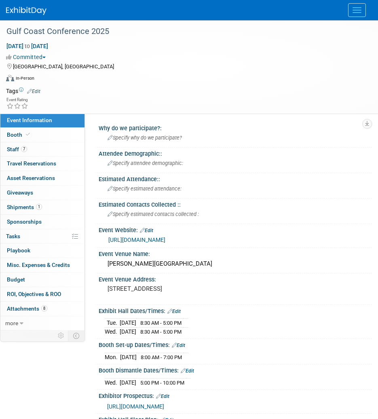
click at [340, 244] on div "https://www.gulfcoastconference.com/index.php" at bounding box center [237, 240] width 258 height 9
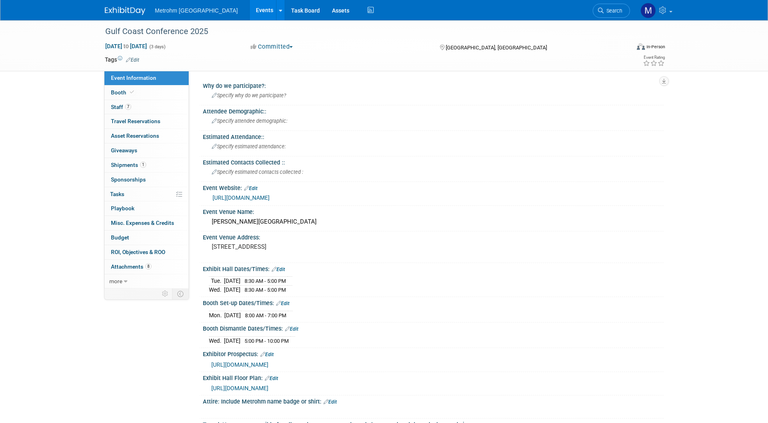
click at [117, 6] on link at bounding box center [130, 7] width 50 height 6
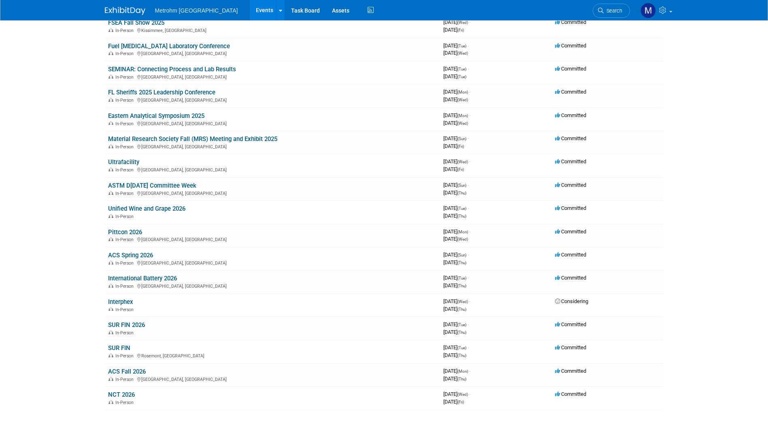
scroll to position [283, 0]
click at [139, 256] on link "ACS Spring 2026" at bounding box center [130, 254] width 45 height 7
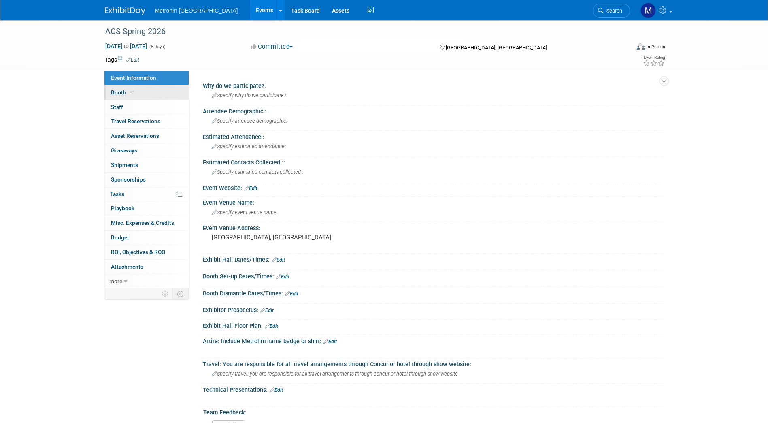
click at [171, 93] on link "Booth" at bounding box center [146, 92] width 84 height 14
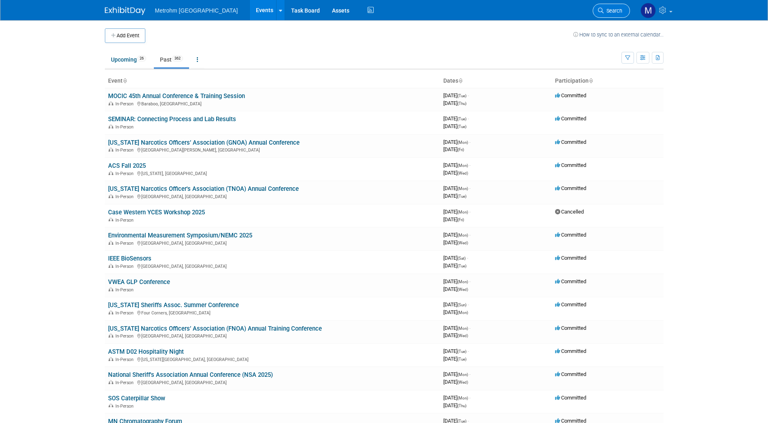
click at [614, 12] on span "Search" at bounding box center [613, 11] width 19 height 6
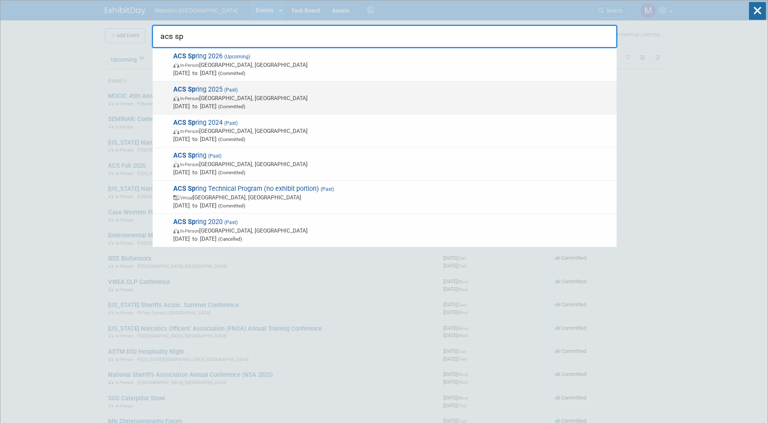
click at [455, 104] on span "Mar 24, 2025 to Mar 26, 2025 (Committed)" at bounding box center [392, 106] width 439 height 8
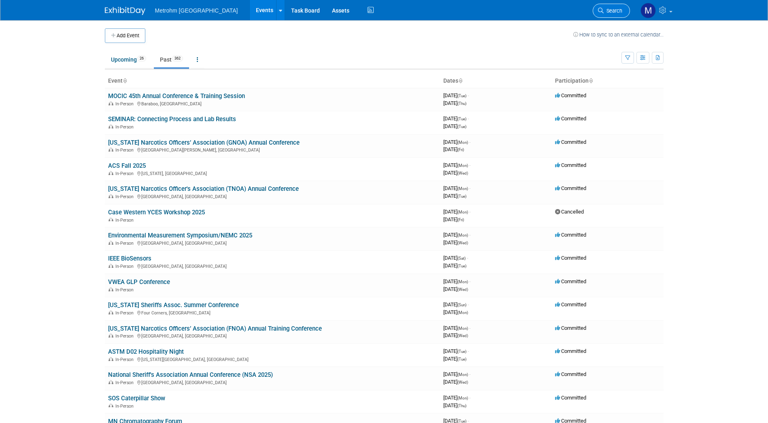
click at [623, 8] on link "Search" at bounding box center [611, 11] width 37 height 14
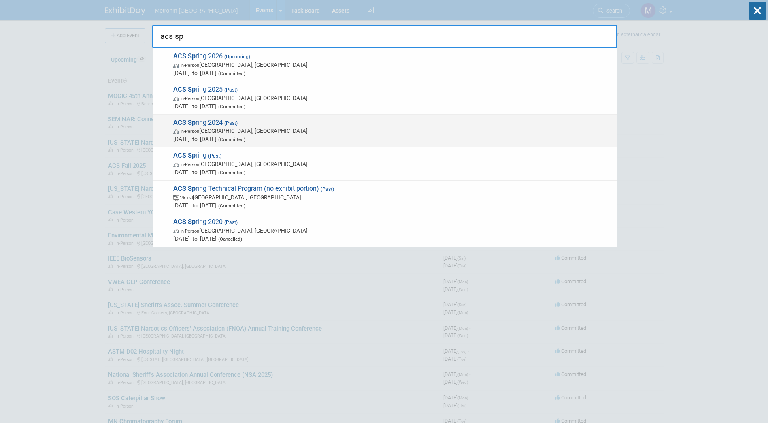
click at [368, 140] on span "Mar 18, 2024 to Mar 20, 2024 (Committed)" at bounding box center [392, 139] width 439 height 8
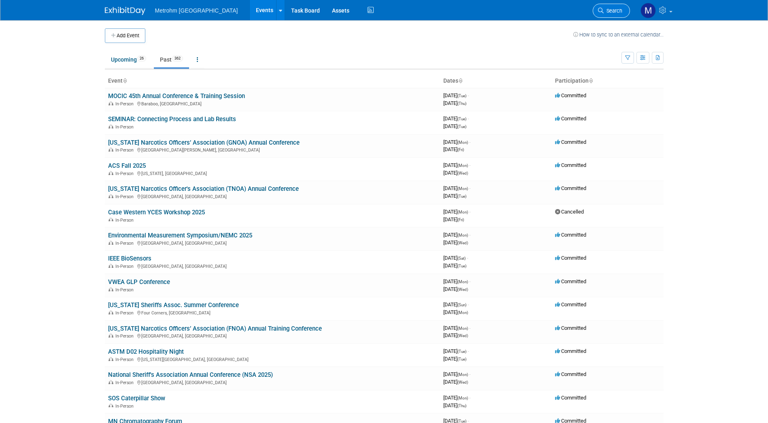
click at [607, 10] on span "Search" at bounding box center [613, 11] width 19 height 6
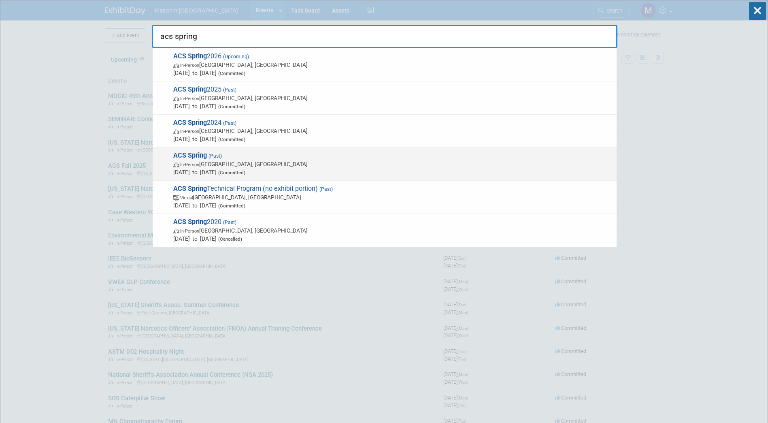
type input "acs spring"
click span "Mar 27, 2023 to Mar 29, 2023 (Committed)"
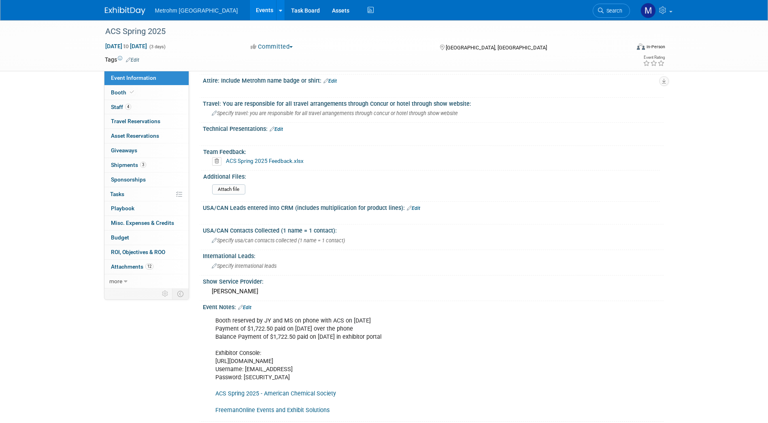
scroll to position [311, 0]
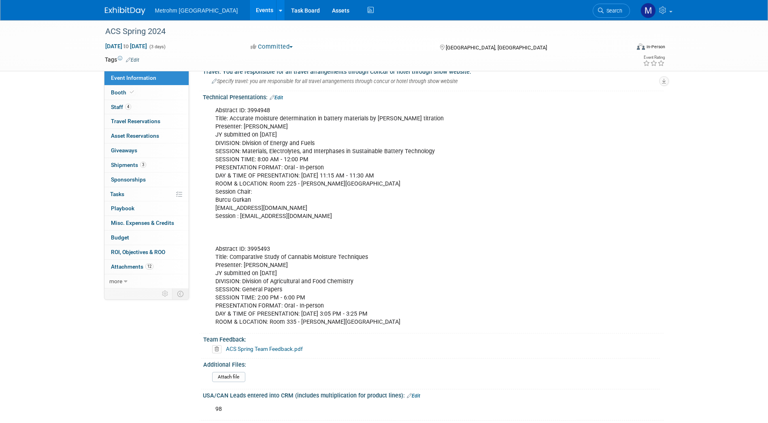
scroll to position [370, 0]
click at [156, 104] on link "4 Staff 4" at bounding box center [146, 107] width 84 height 14
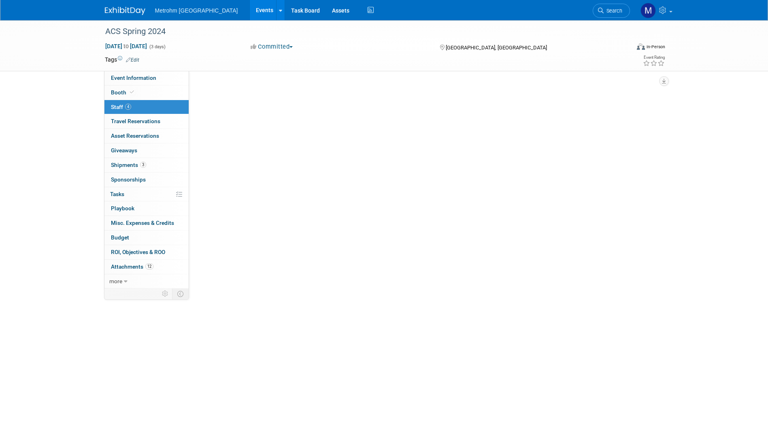
scroll to position [0, 0]
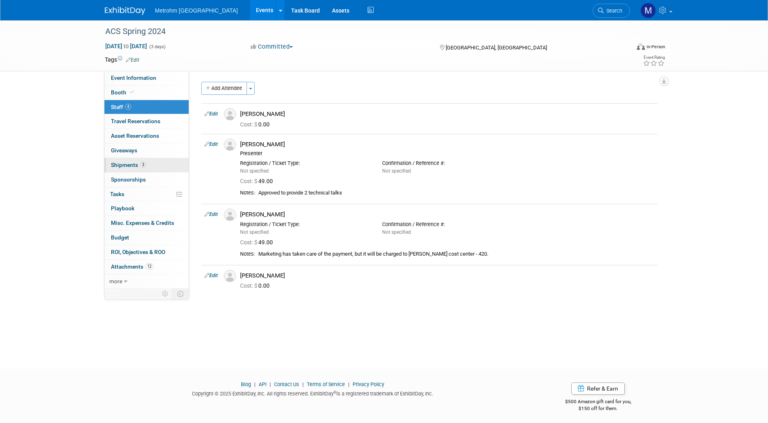
click at [145, 169] on link "3 Shipments 3" at bounding box center [146, 165] width 84 height 14
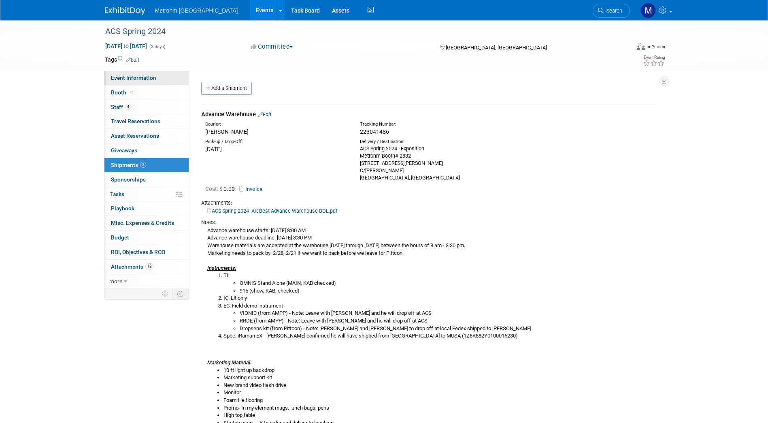
click at [158, 80] on link "Event Information" at bounding box center [146, 78] width 84 height 14
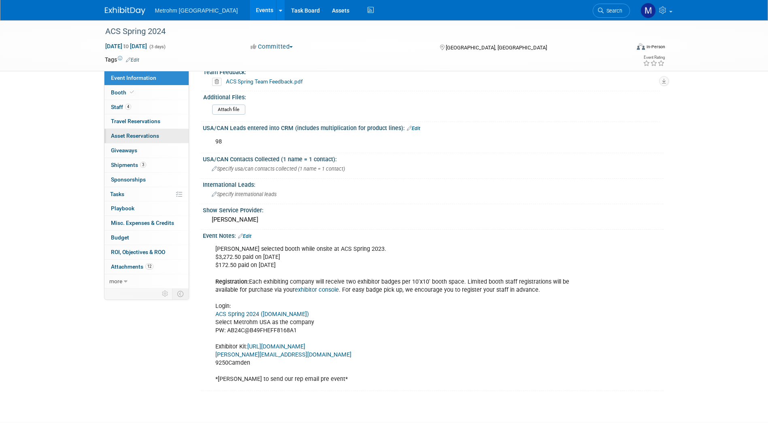
scroll to position [639, 0]
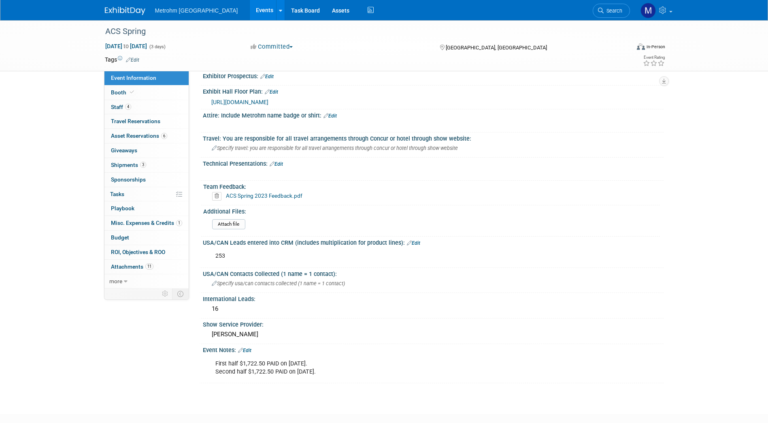
scroll to position [285, 0]
click at [167, 109] on link "4 Staff 4" at bounding box center [146, 107] width 84 height 14
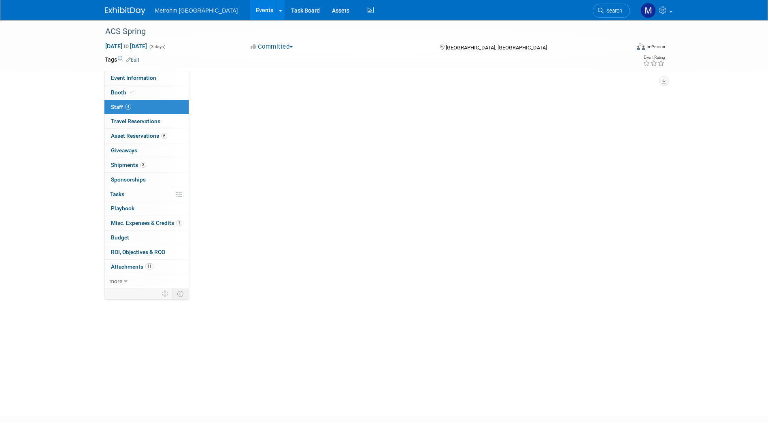
scroll to position [0, 0]
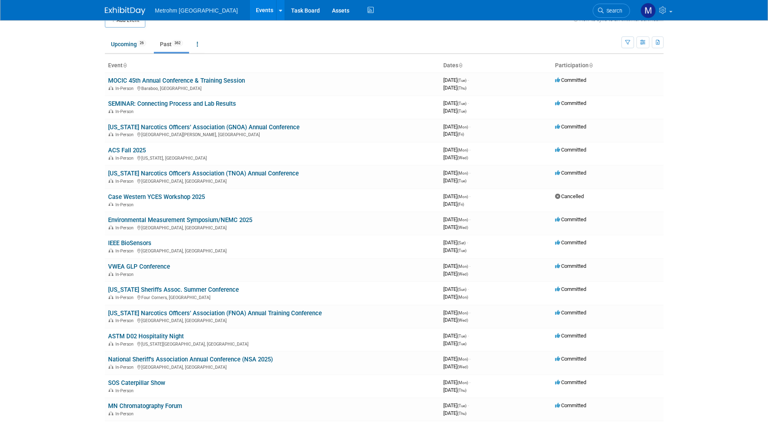
scroll to position [15, 0]
click at [129, 49] on link "Upcoming 26" at bounding box center [128, 44] width 47 height 15
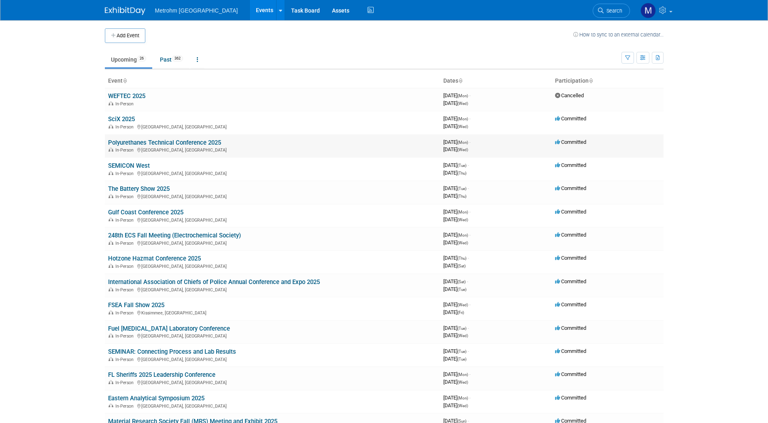
click at [176, 140] on link "Polyurethanes Technical Conference 2025" at bounding box center [164, 142] width 113 height 7
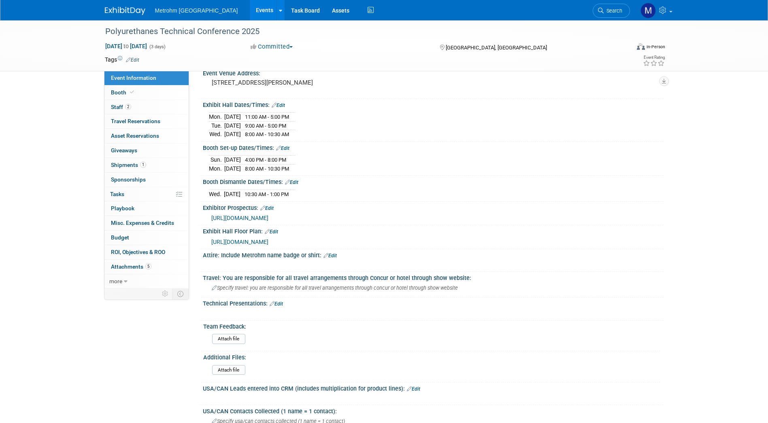
scroll to position [164, 0]
click at [268, 219] on span "http://www.showmanagement.us/puconf/PU2025_ExhibitProspectus.pdf" at bounding box center [239, 218] width 57 height 6
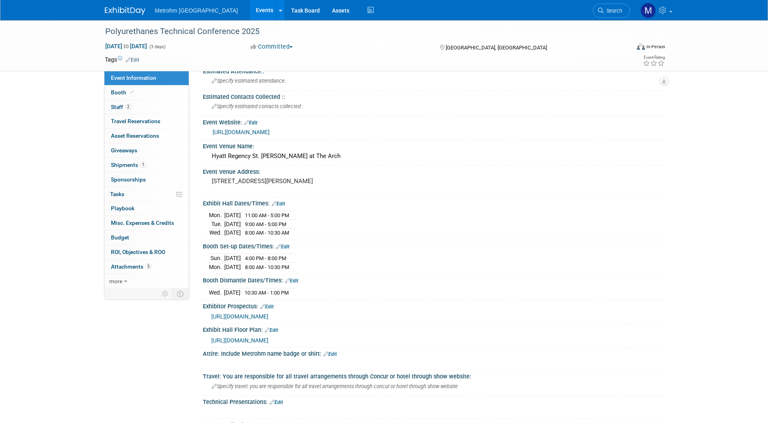
scroll to position [65, 0]
click at [266, 134] on link "https://www.americanchemistry.com/industry-groups/center-for-the-polyurethanes-…" at bounding box center [241, 132] width 57 height 6
click at [156, 102] on link "2 Staff 2" at bounding box center [146, 107] width 84 height 14
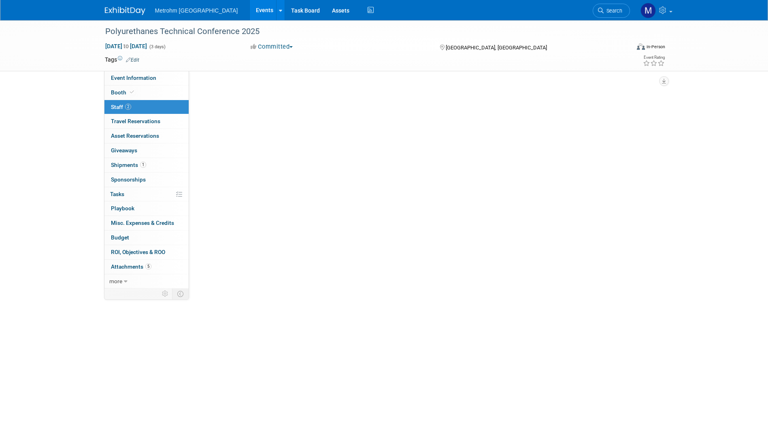
scroll to position [0, 0]
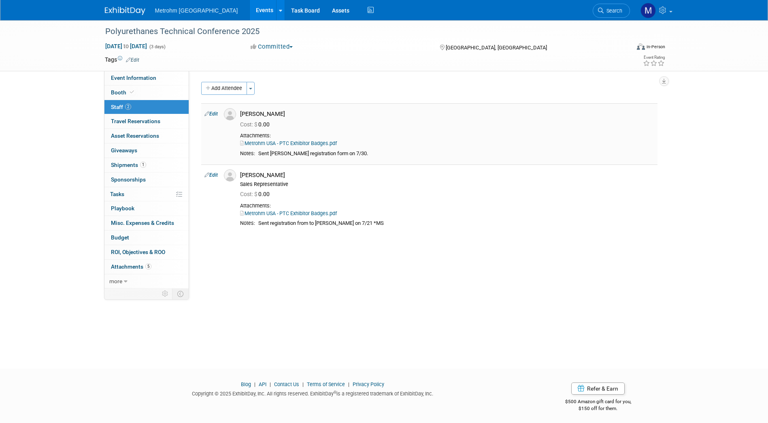
click at [301, 146] on link "Metrohm USA - PTC Exhibitor Badges.pdf" at bounding box center [288, 143] width 97 height 6
